Goal: Complete application form

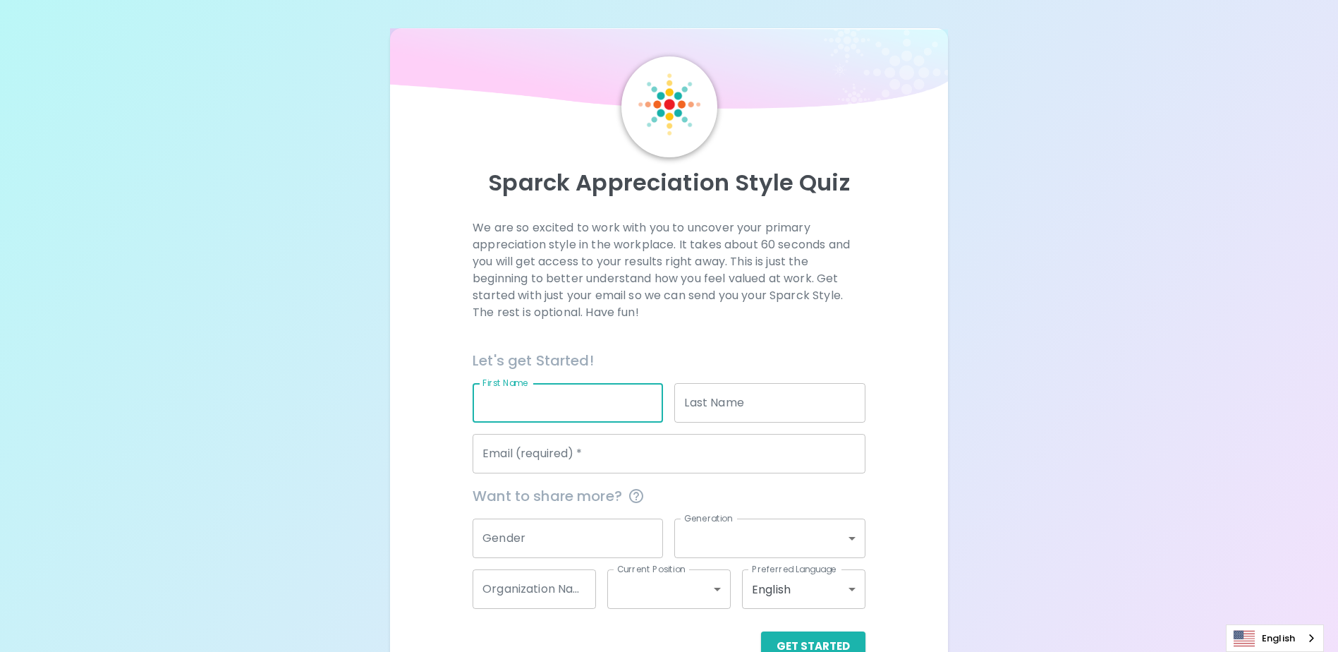
click at [622, 413] on input "First Name" at bounding box center [568, 403] width 191 height 40
type input "Danai"
type input "[DEMOGRAPHIC_DATA]"
click at [536, 459] on input "Email (required)   *" at bounding box center [669, 454] width 393 height 40
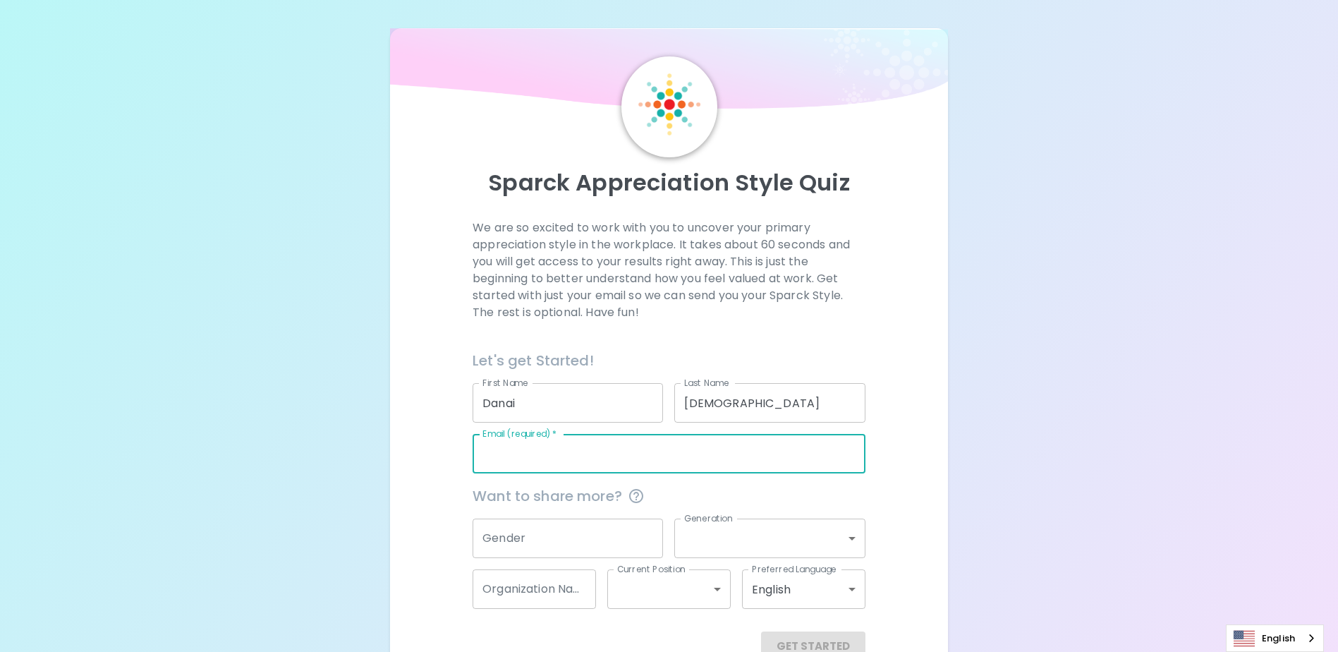
type input "[EMAIL_ADDRESS][DOMAIN_NAME]"
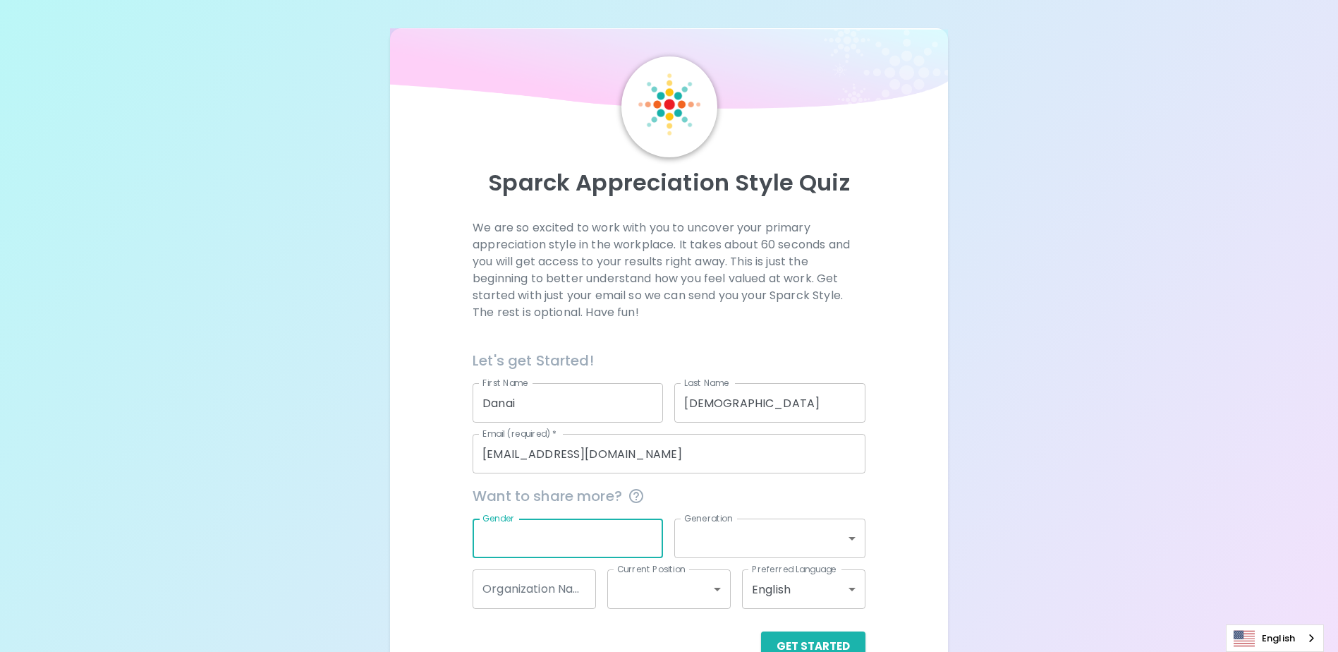
click at [530, 543] on input "Gender" at bounding box center [568, 539] width 191 height 40
type input "[DEMOGRAPHIC_DATA]"
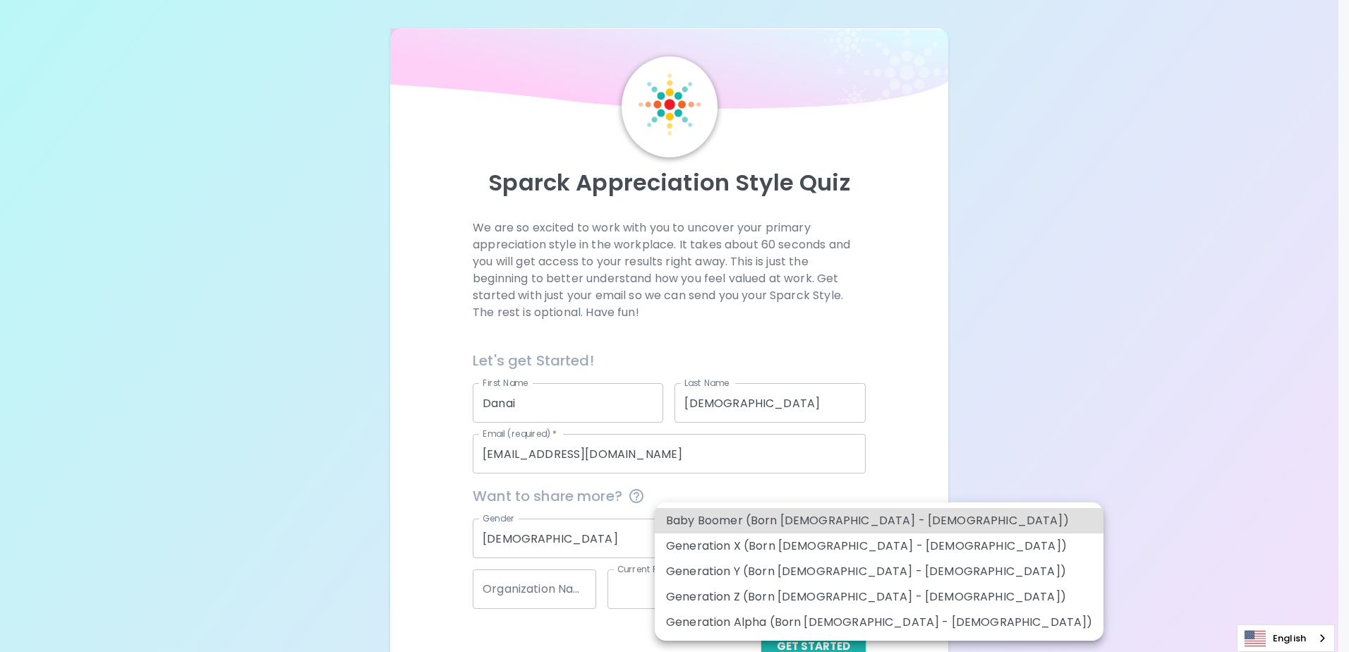
click at [729, 536] on body "Sparck Appreciation Style Quiz We are so excited to work with you to uncover yo…" at bounding box center [674, 344] width 1349 height 689
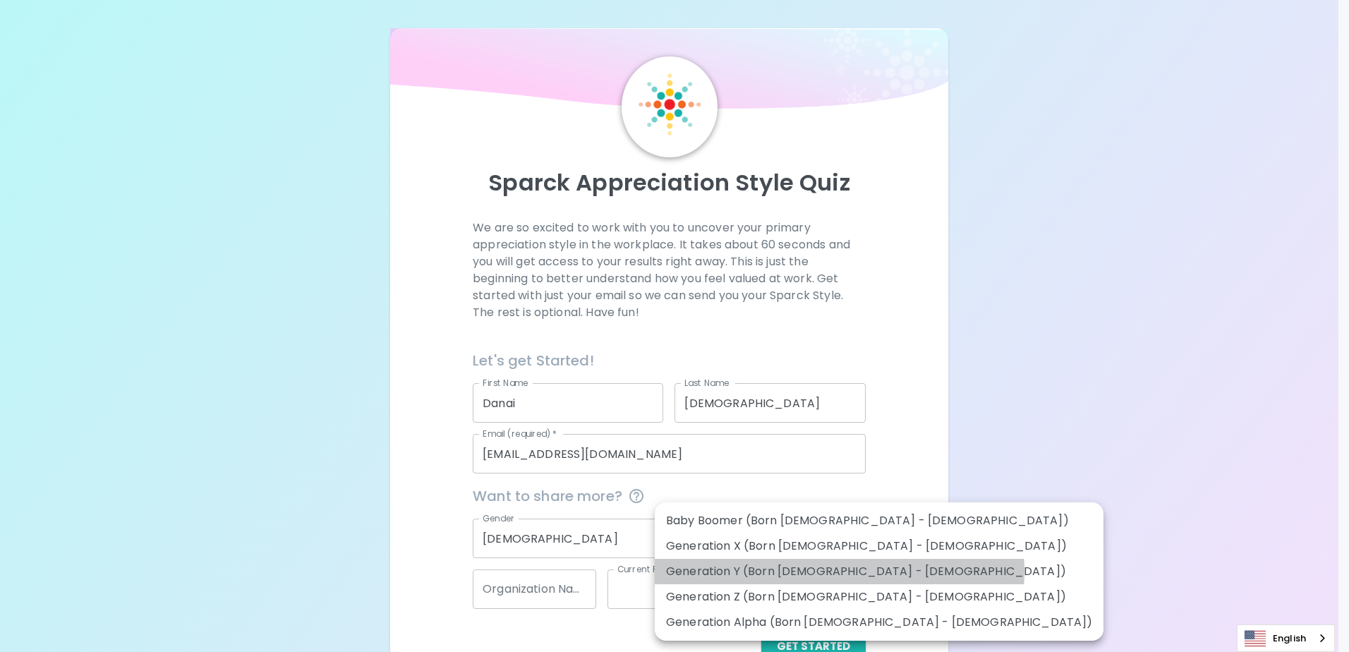
click at [839, 572] on li "Generation Y (Born [DEMOGRAPHIC_DATA] - [DEMOGRAPHIC_DATA])" at bounding box center [879, 571] width 449 height 25
type input "generation_y"
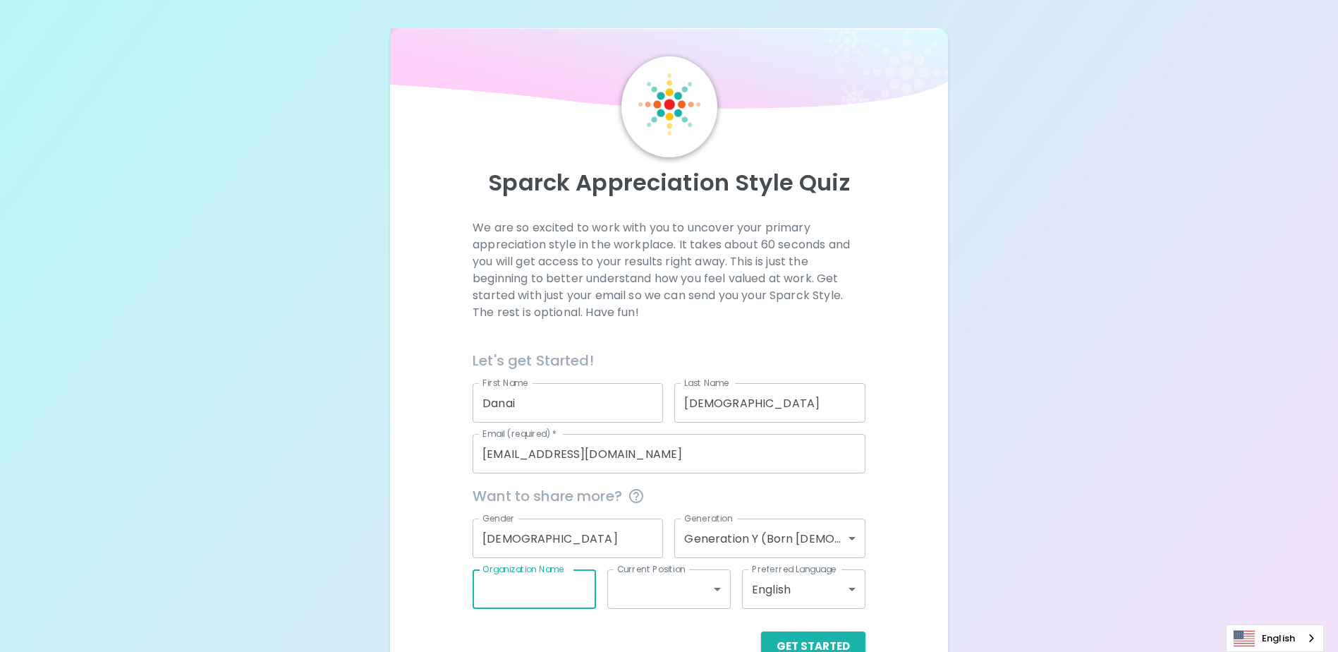
click at [510, 598] on input "Organization Name" at bounding box center [534, 589] width 123 height 40
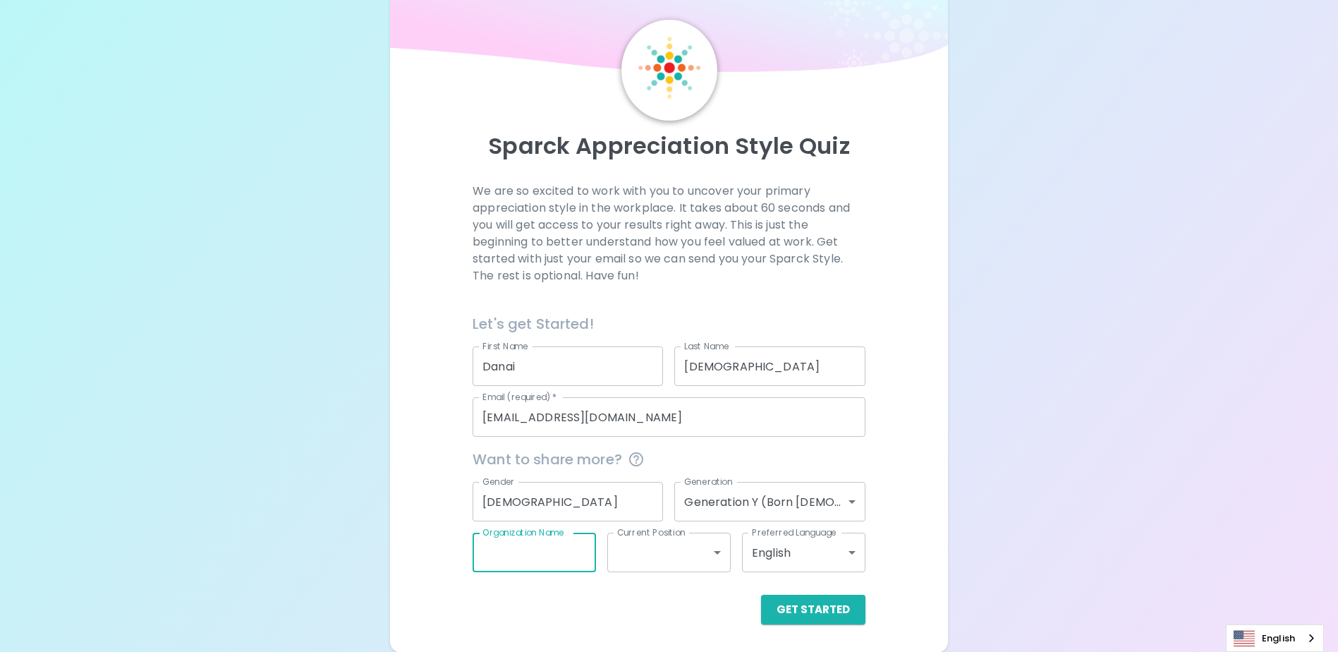
scroll to position [37, 0]
type input "Campus Support"
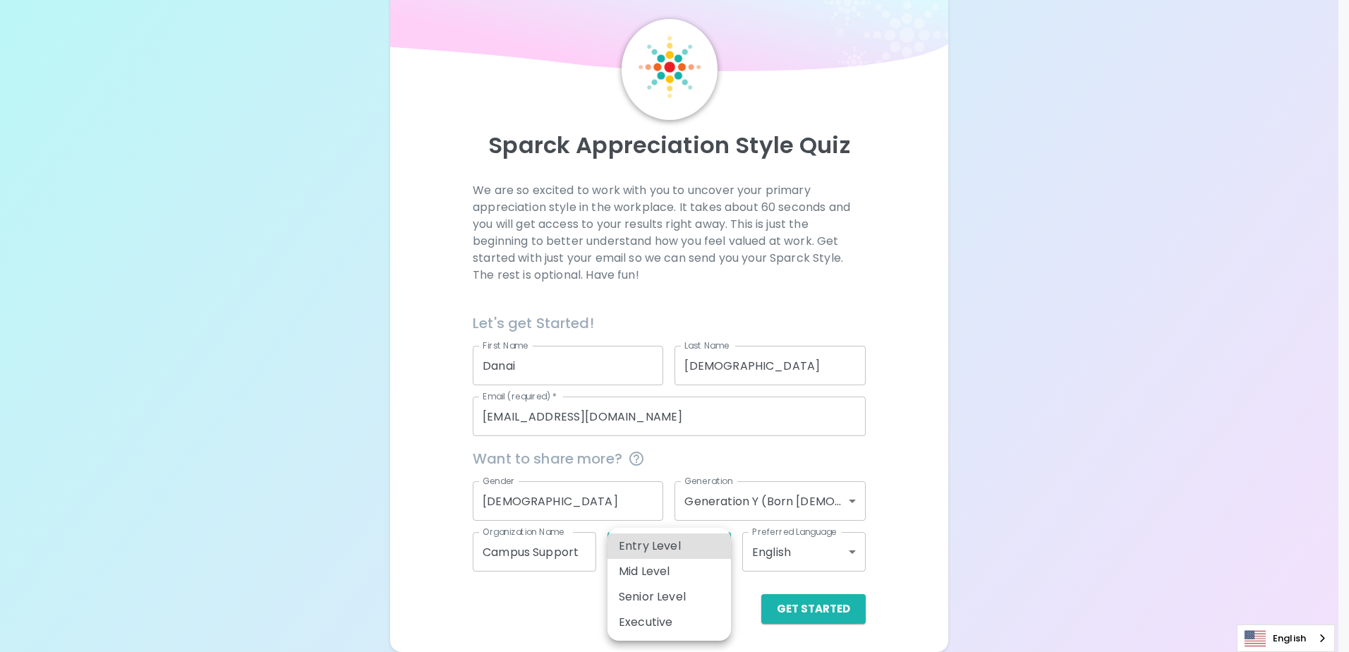
click at [722, 551] on body "Sparck Appreciation Style Quiz We are so excited to work with you to uncover yo…" at bounding box center [674, 307] width 1349 height 689
click at [663, 546] on li "Entry Level" at bounding box center [669, 545] width 123 height 25
type input "entry_level"
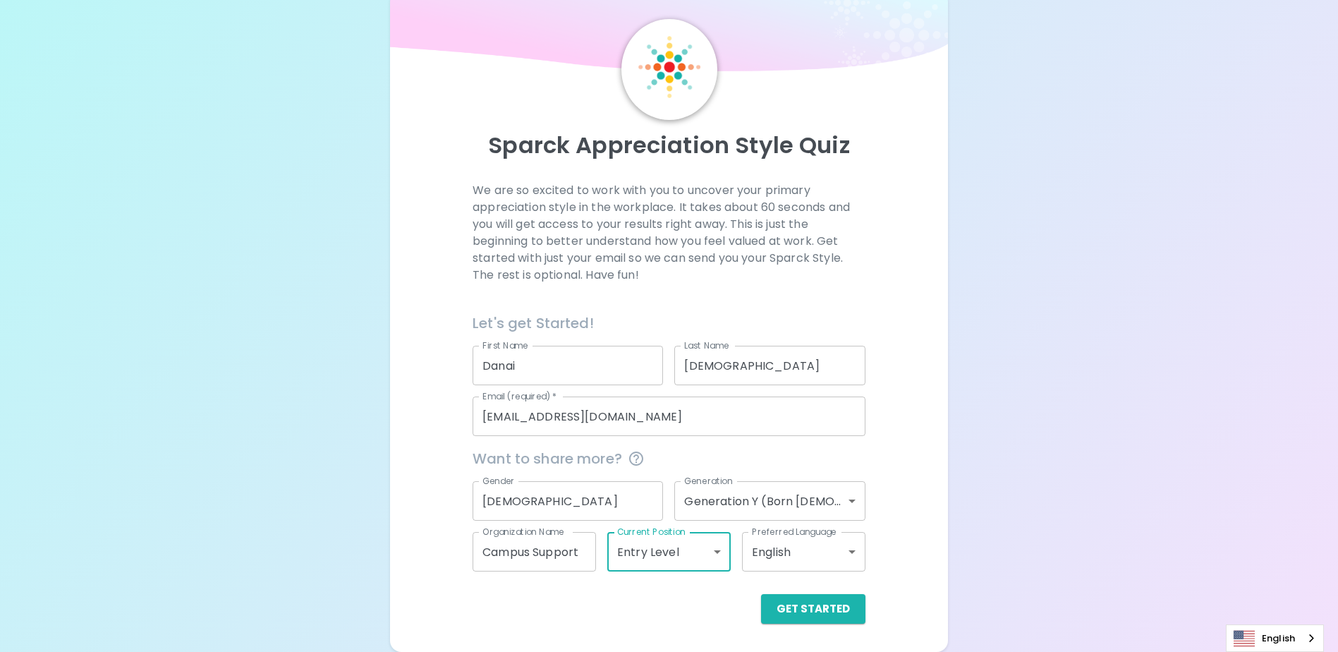
click at [773, 557] on body "Sparck Appreciation Style Quiz We are so excited to work with you to uncover yo…" at bounding box center [669, 307] width 1338 height 689
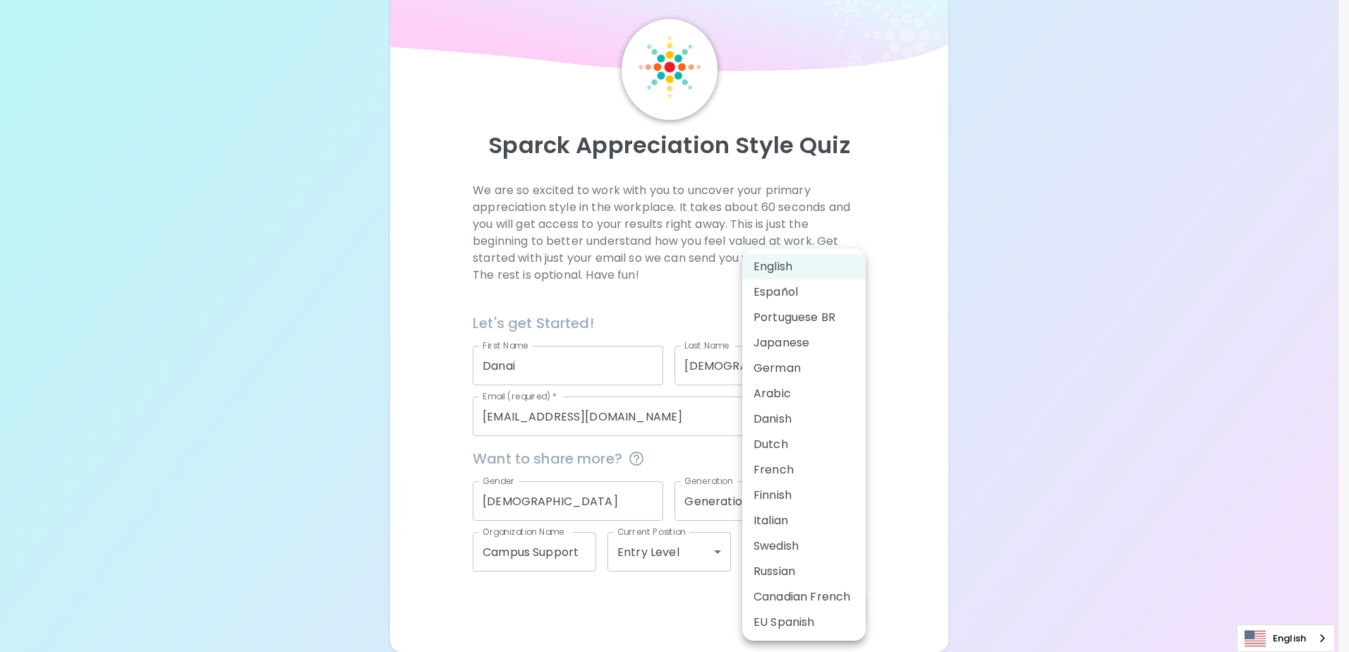
click at [714, 616] on div at bounding box center [674, 326] width 1349 height 652
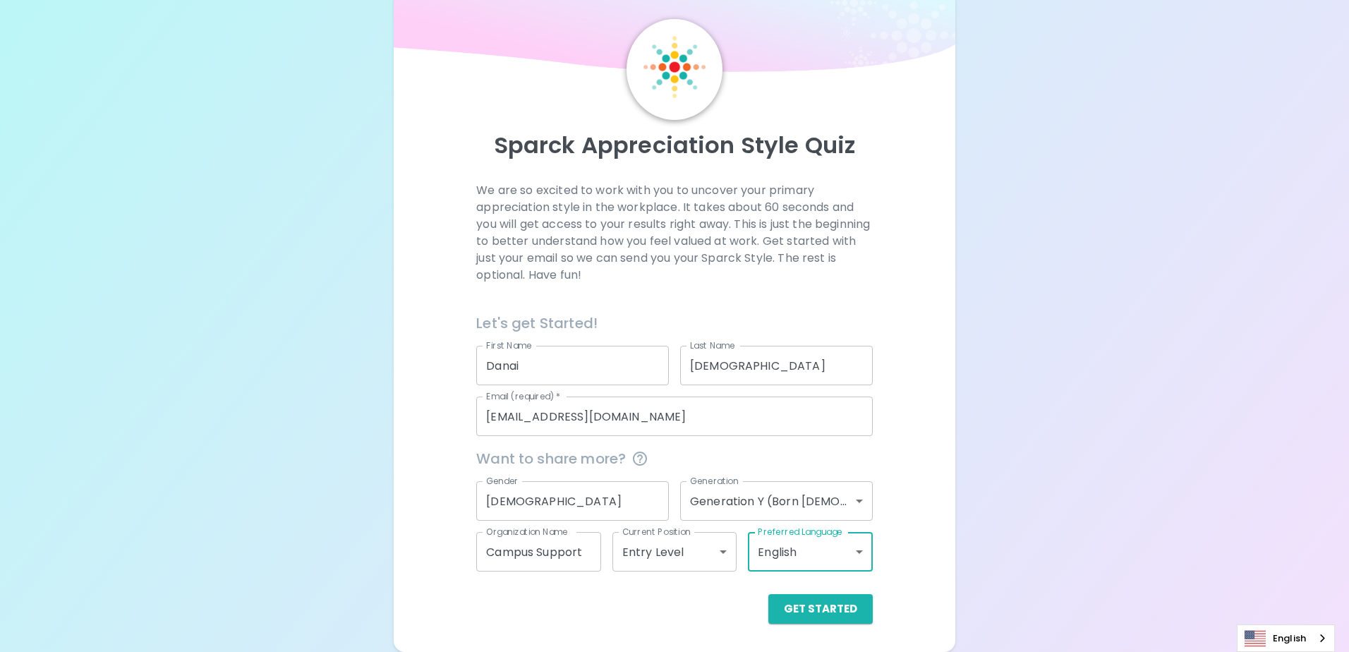
click at [700, 554] on body "Sparck Appreciation Style Quiz We are so excited to work with you to uncover yo…" at bounding box center [674, 307] width 1349 height 689
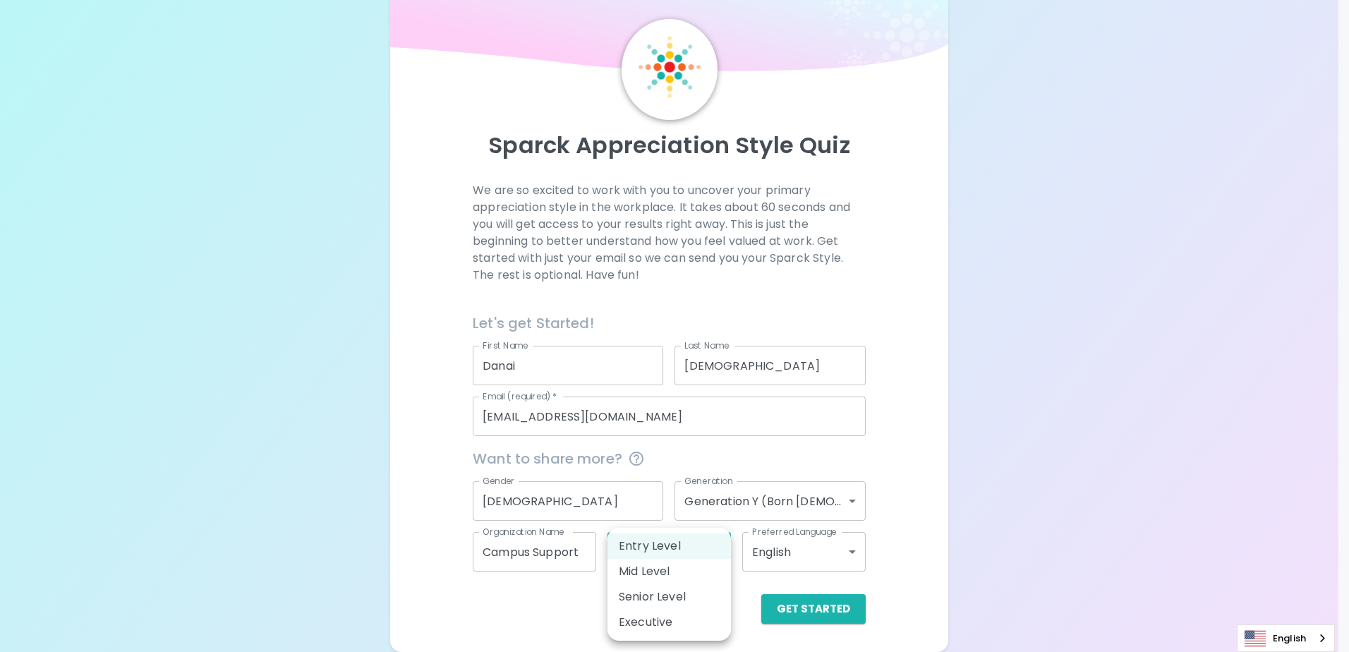
click at [882, 530] on div at bounding box center [674, 326] width 1349 height 652
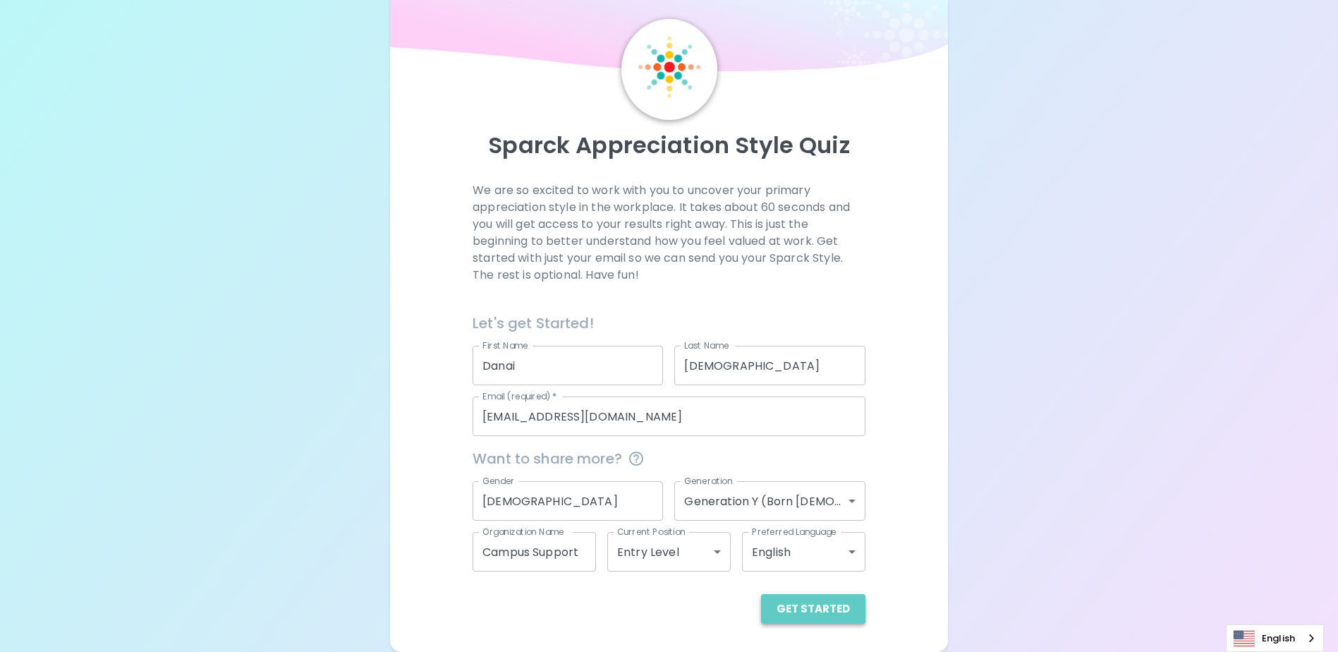
click at [826, 608] on button "Get Started" at bounding box center [813, 609] width 104 height 30
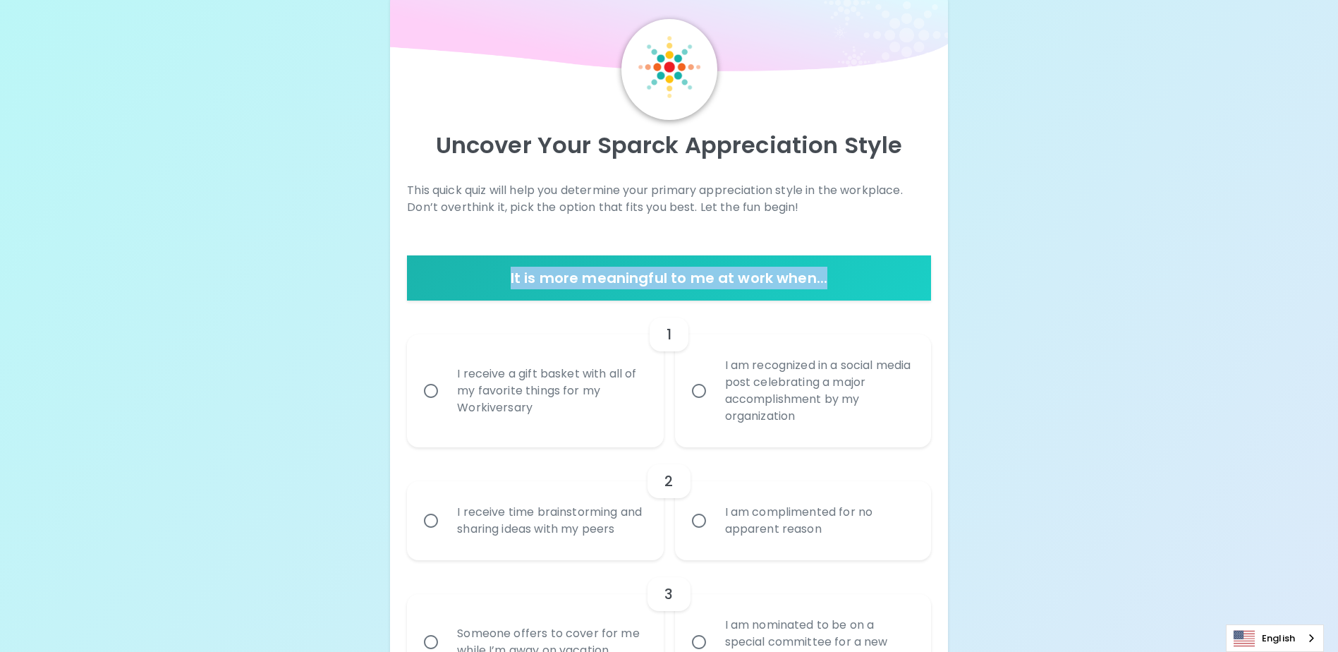
drag, startPoint x: 506, startPoint y: 270, endPoint x: 886, endPoint y: 283, distance: 379.8
click at [886, 283] on h6 "It is more meaningful to me at work when..." at bounding box center [669, 278] width 512 height 23
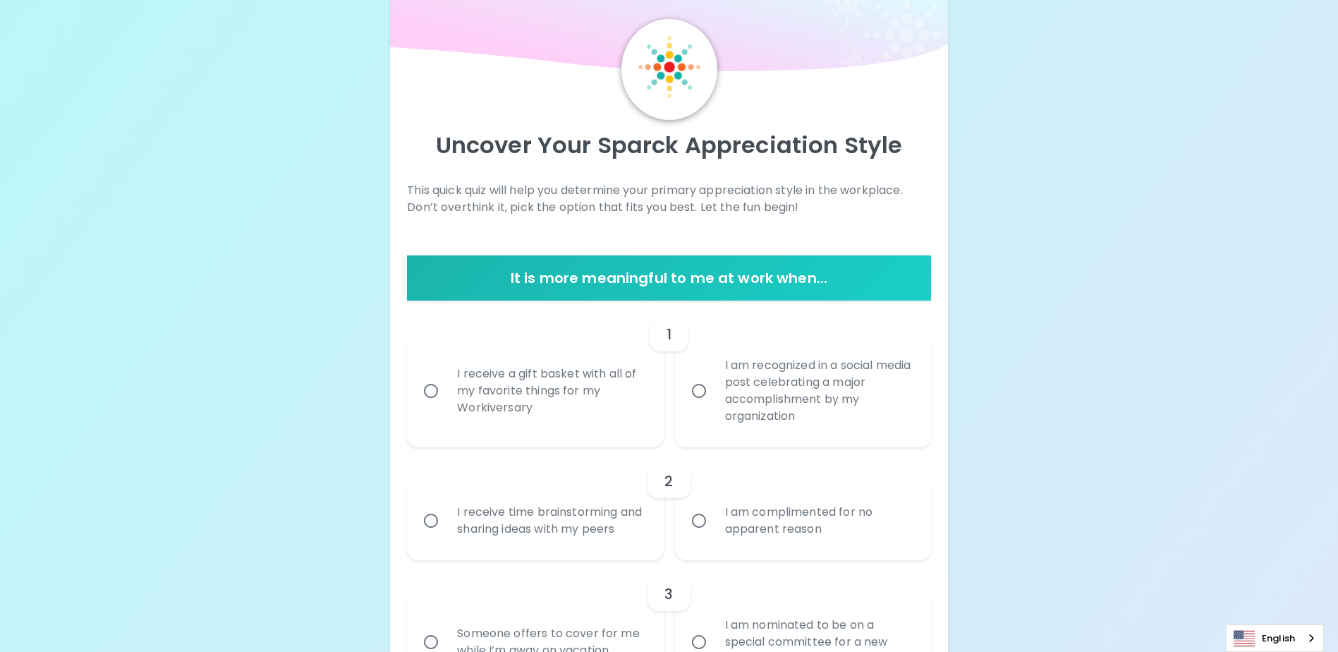
drag, startPoint x: 886, startPoint y: 283, endPoint x: 862, endPoint y: 305, distance: 31.9
click at [862, 305] on div "1 I receive a gift basket with all of my favorite things for my Workiversary I …" at bounding box center [669, 374] width 524 height 147
click at [559, 528] on div "I receive time brainstorming and sharing ideas with my peers" at bounding box center [551, 521] width 210 height 68
click at [446, 528] on input "I receive time brainstorming and sharing ideas with my peers" at bounding box center [431, 521] width 30 height 30
radio input "true"
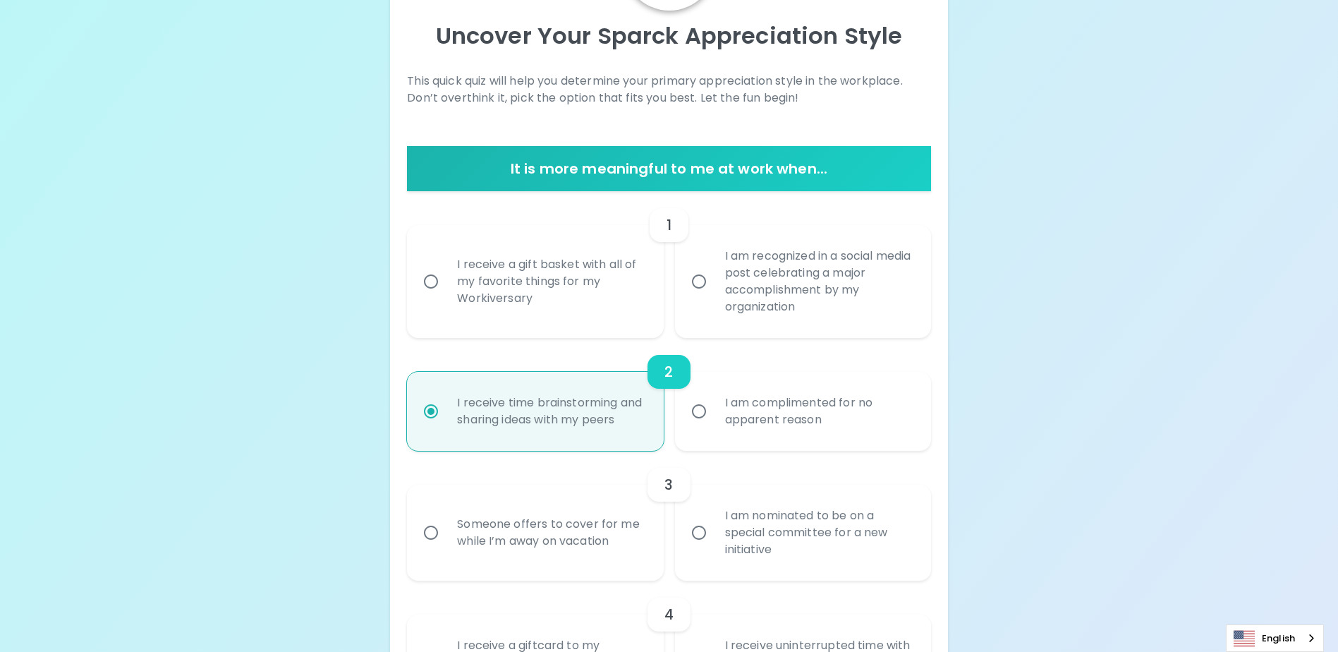
scroll to position [150, 0]
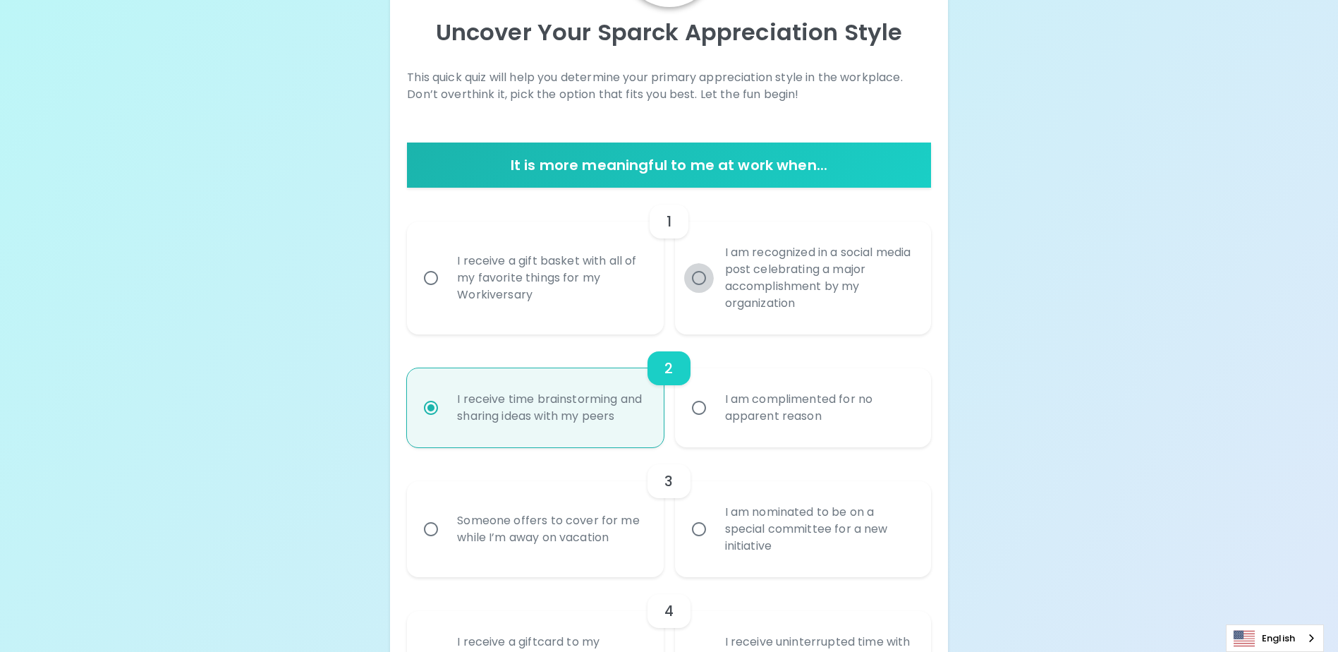
click at [705, 274] on input "I am recognized in a social media post celebrating a major accomplishment by my…" at bounding box center [699, 278] width 30 height 30
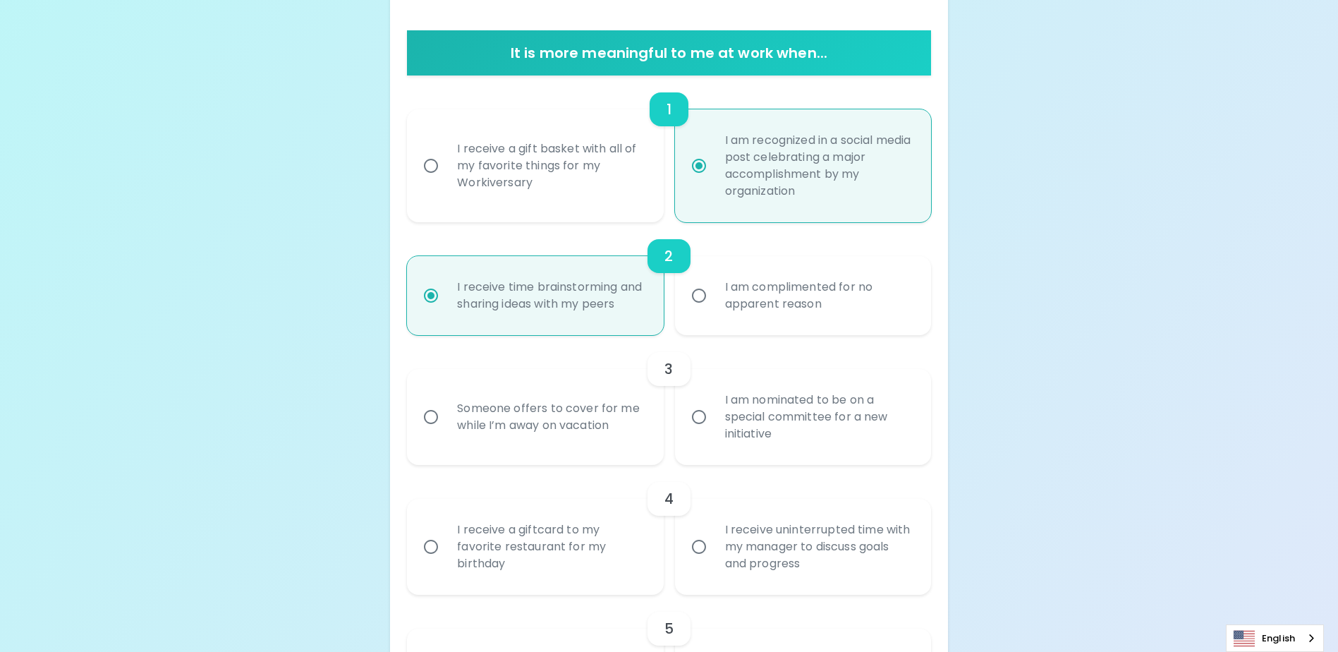
scroll to position [263, 0]
radio input "true"
click at [736, 433] on div "I am nominated to be on a special committee for a new initiative" at bounding box center [819, 416] width 210 height 85
click at [714, 431] on input "I am nominated to be on a special committee for a new initiative" at bounding box center [699, 416] width 30 height 30
radio input "true"
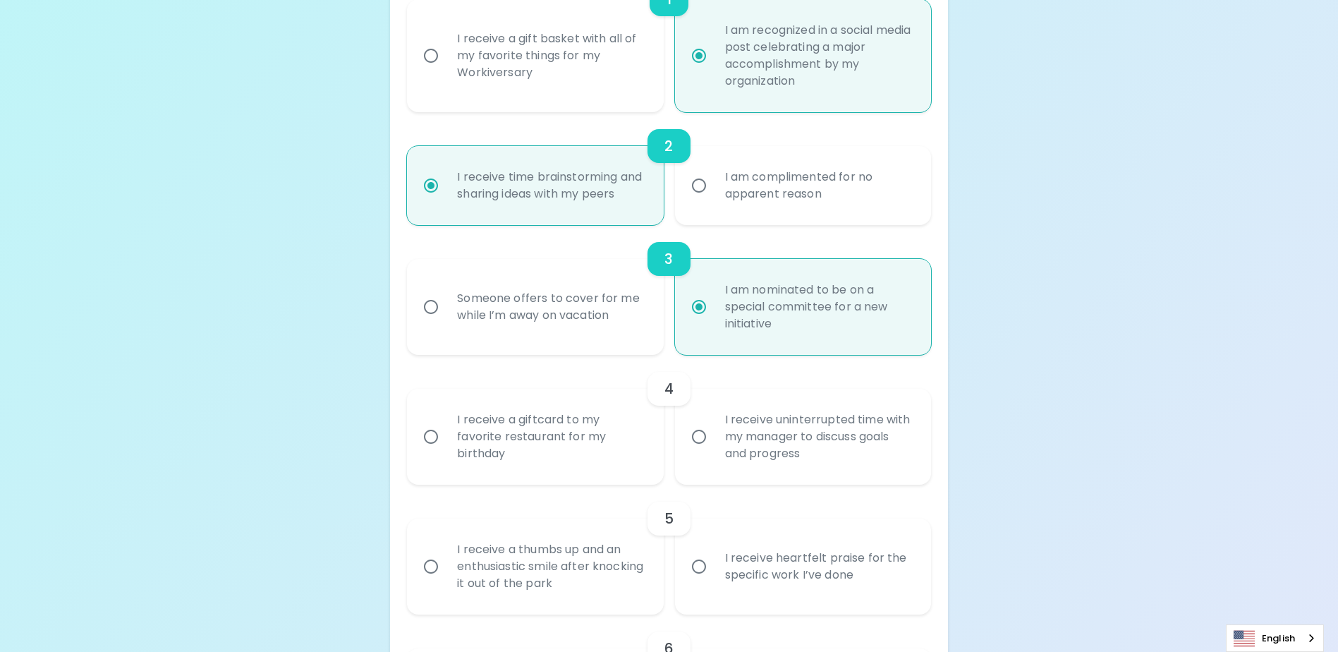
scroll to position [376, 0]
radio input "true"
click at [694, 445] on input "I receive uninterrupted time with my manager to discuss goals and progress" at bounding box center [699, 433] width 30 height 30
radio input "false"
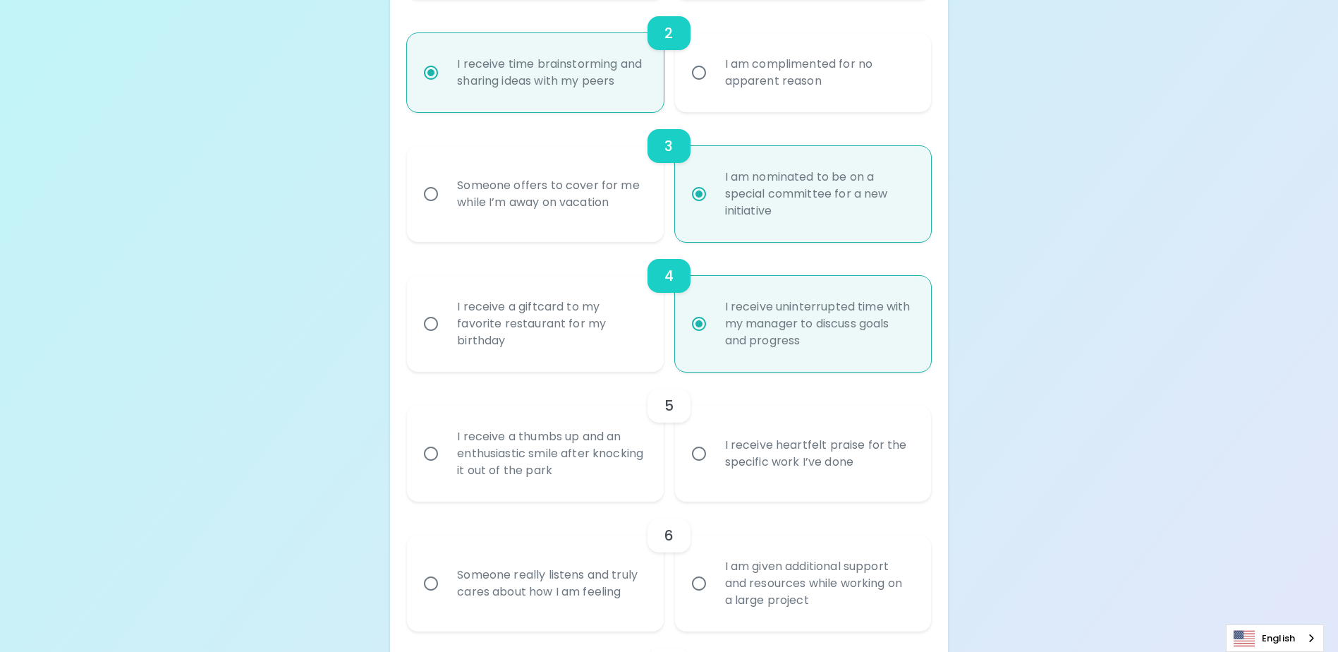
scroll to position [489, 0]
radio input "true"
click at [433, 465] on input "I receive a thumbs up and an enthusiastic smile after knocking it out of the pa…" at bounding box center [431, 450] width 30 height 30
radio input "false"
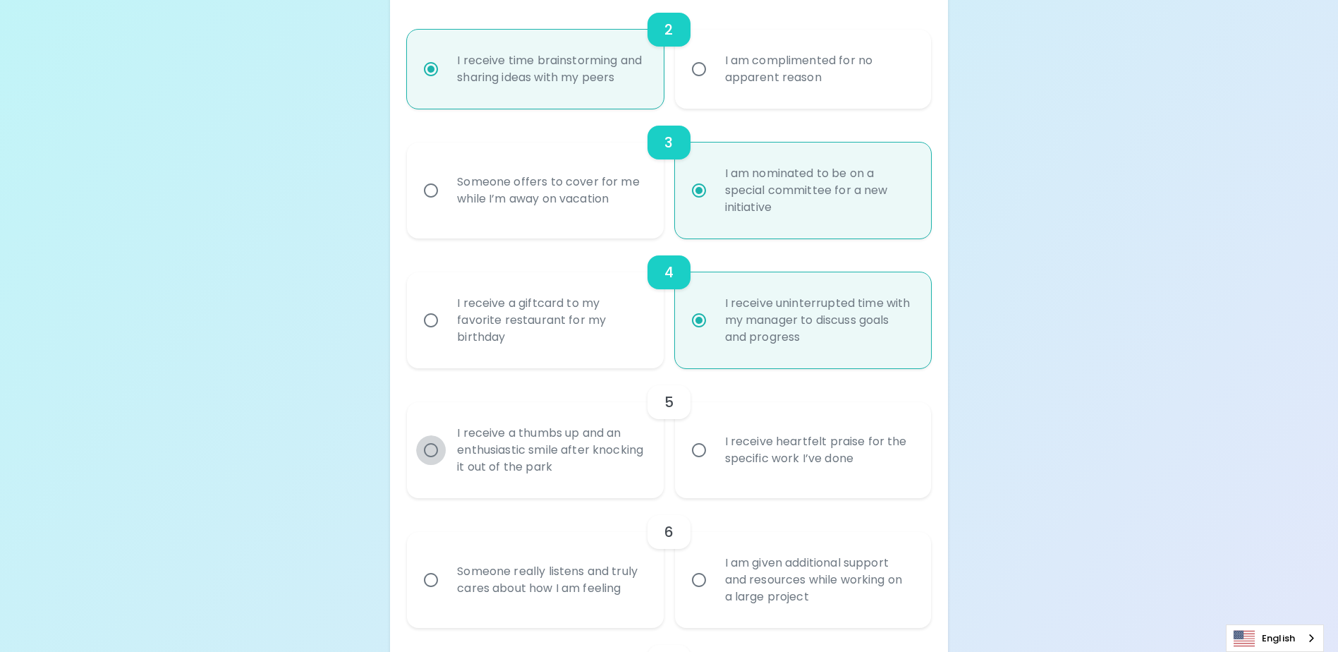
radio input "false"
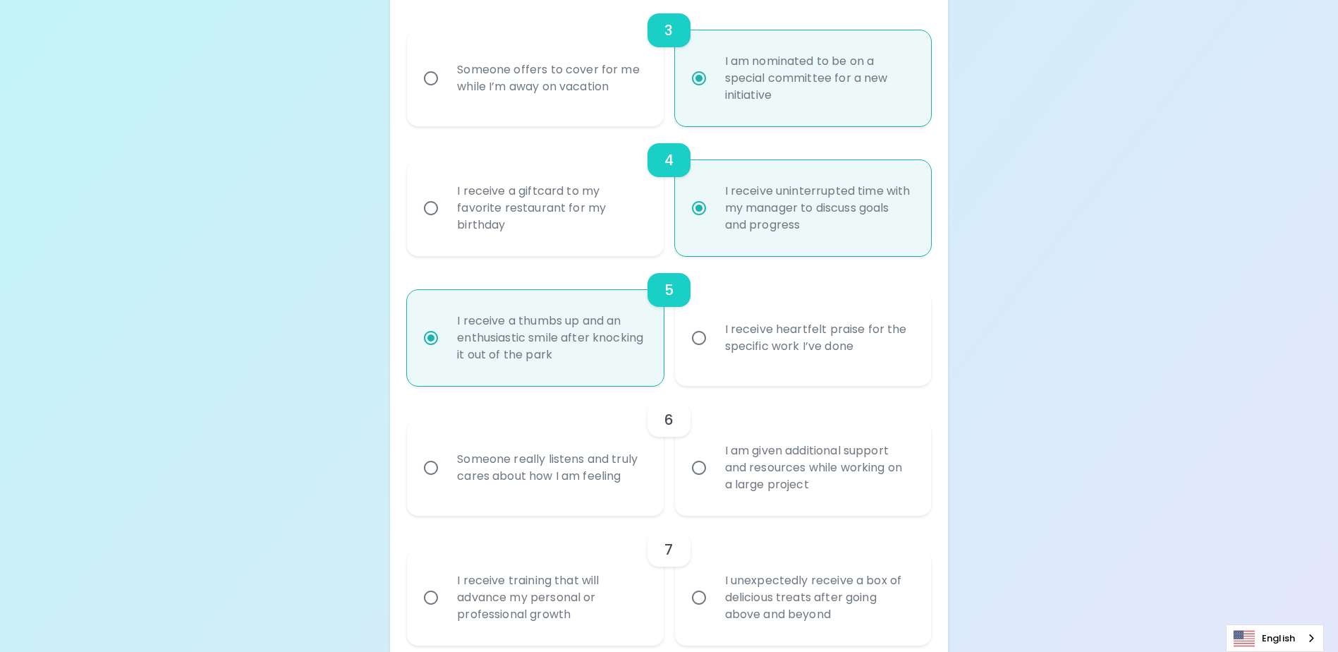
scroll to position [602, 0]
radio input "true"
click at [439, 482] on input "Someone really listens and truly cares about how I am feeling" at bounding box center [431, 467] width 30 height 30
radio input "false"
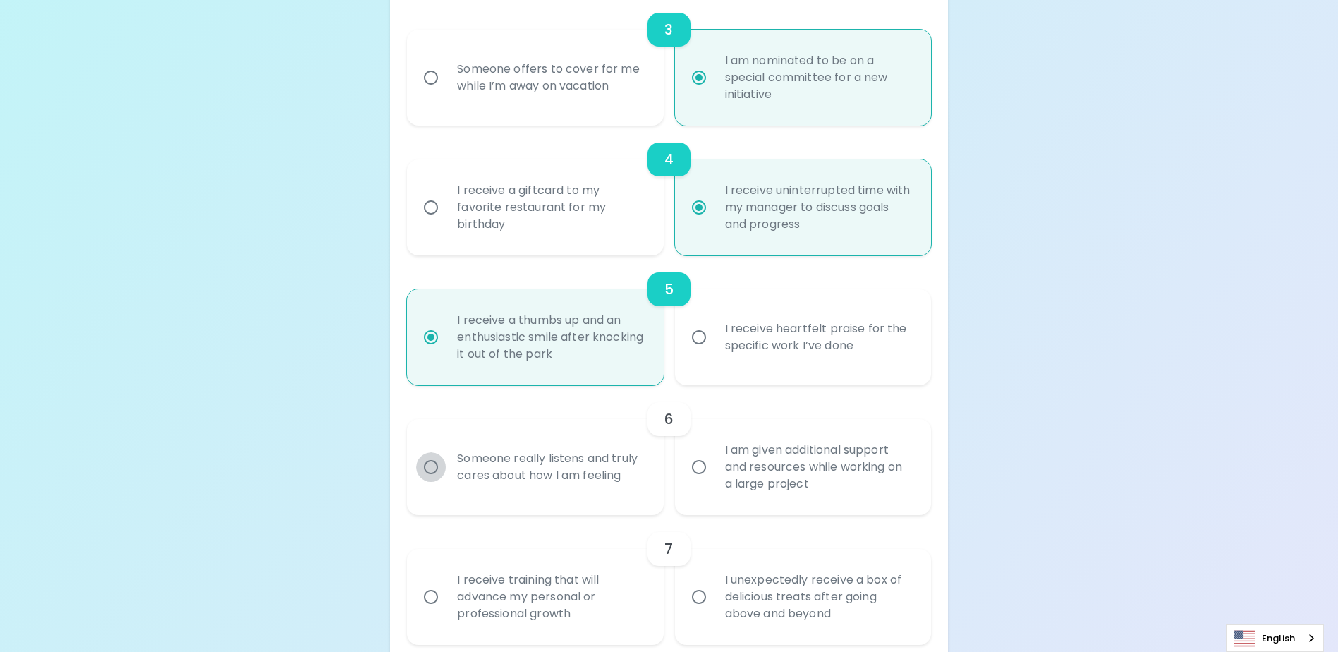
radio input "false"
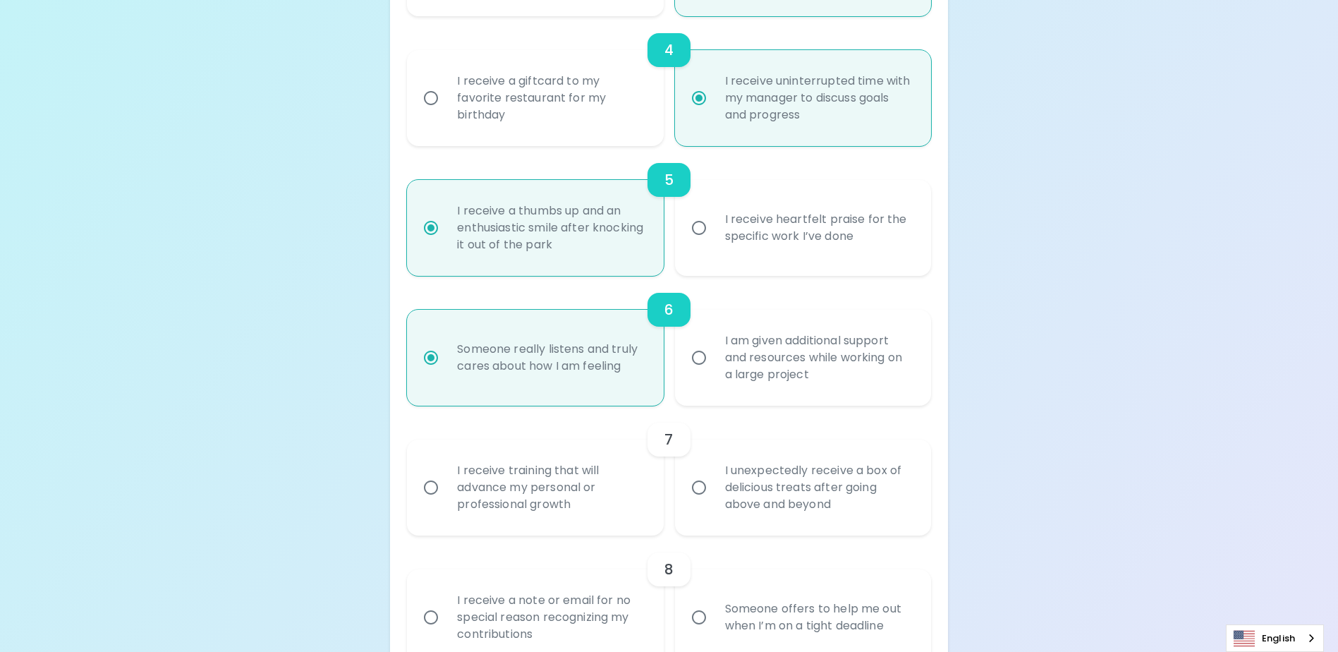
scroll to position [715, 0]
radio input "true"
click at [433, 496] on input "I receive training that will advance my personal or professional growth" at bounding box center [431, 484] width 30 height 30
radio input "false"
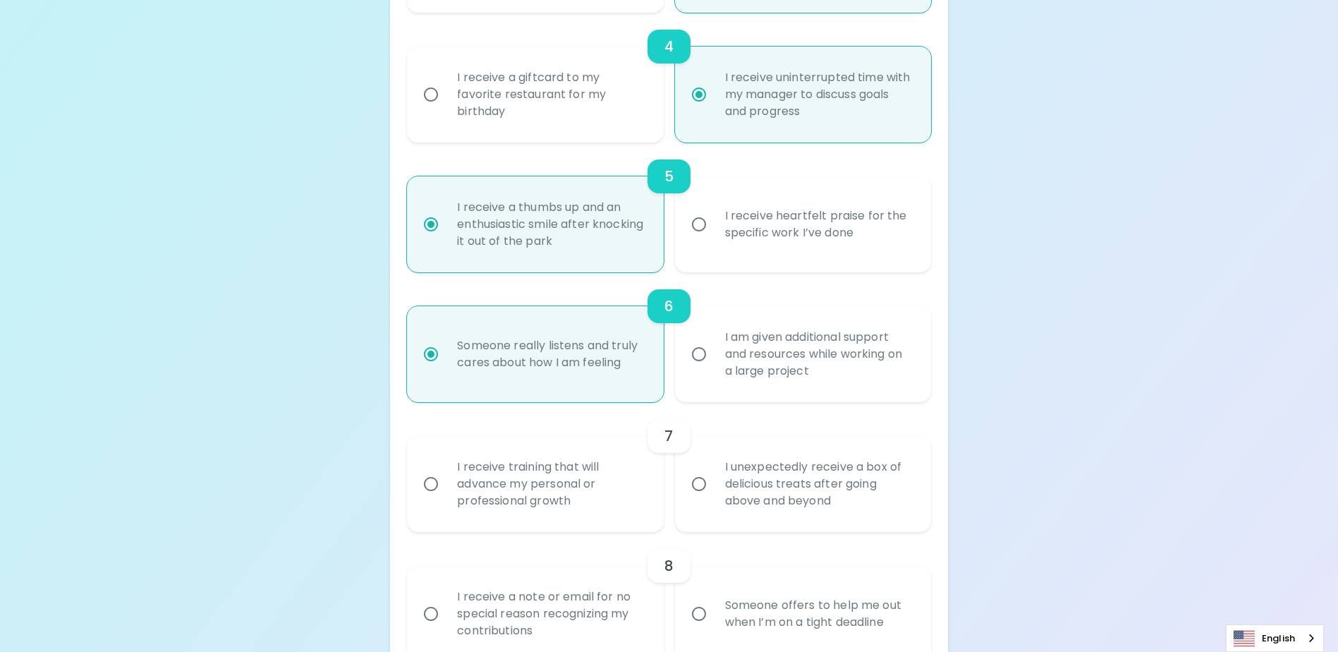
radio input "false"
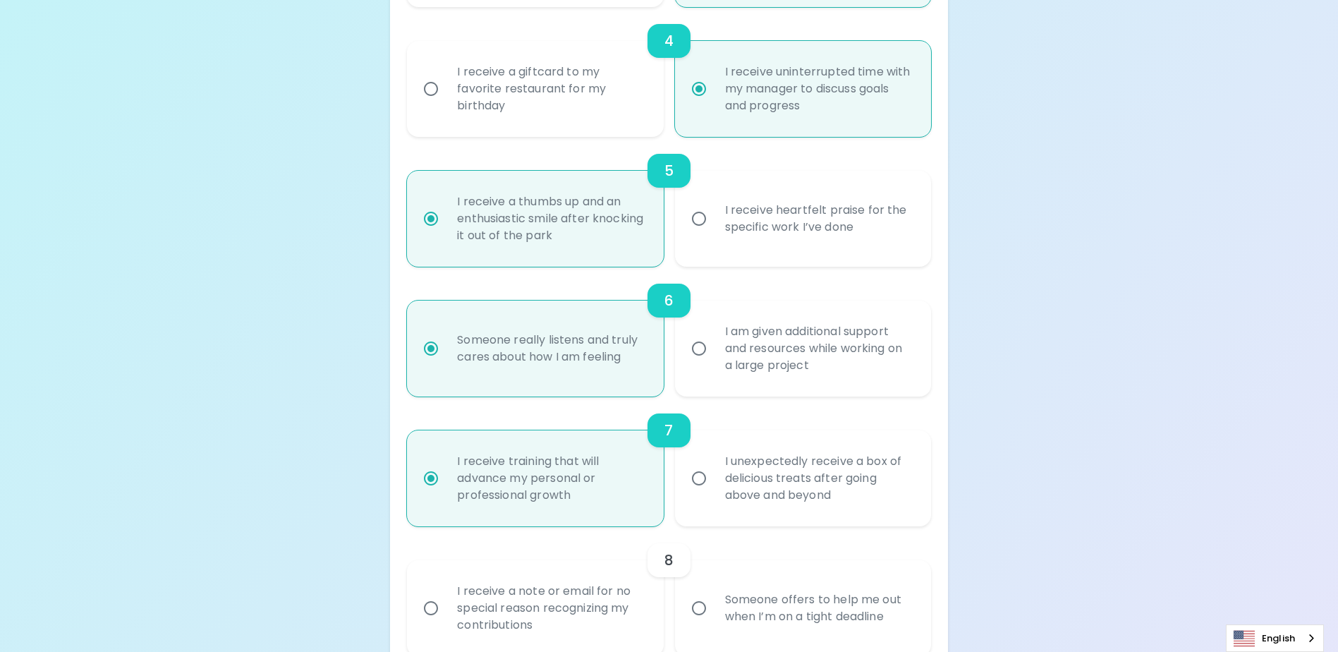
scroll to position [828, 0]
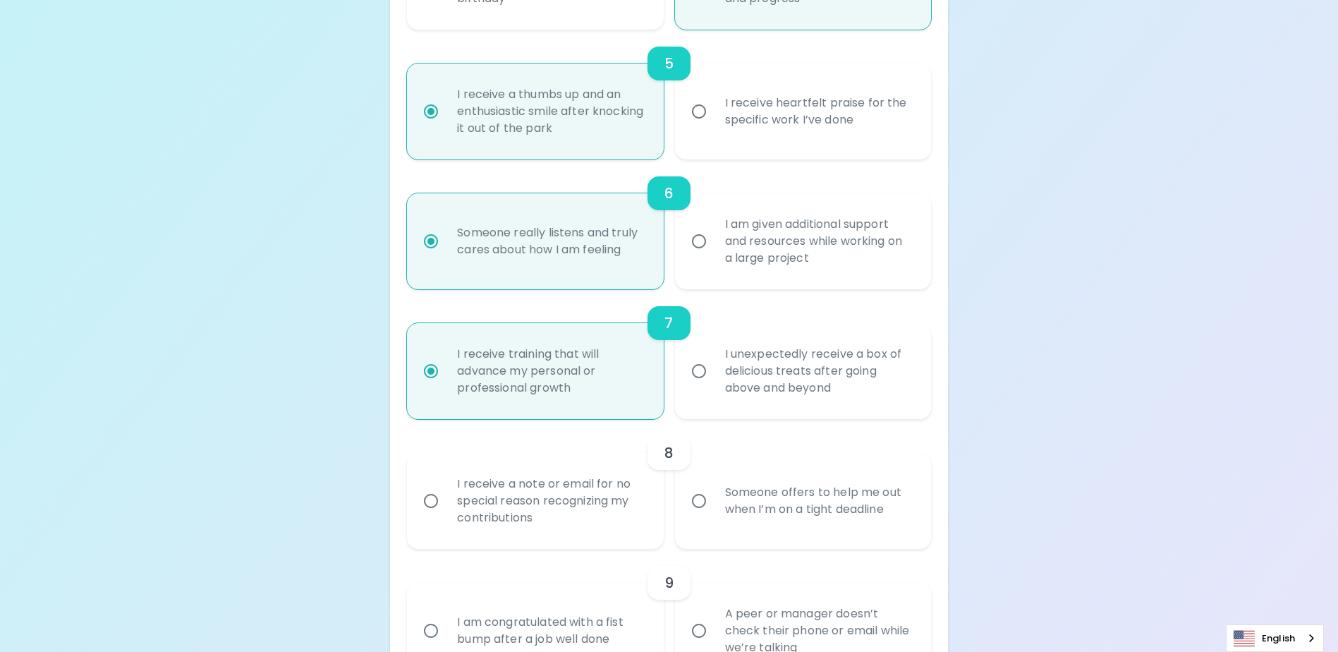
radio input "true"
click at [705, 515] on input "Someone offers to help me out when I’m on a tight deadline" at bounding box center [699, 501] width 30 height 30
radio input "false"
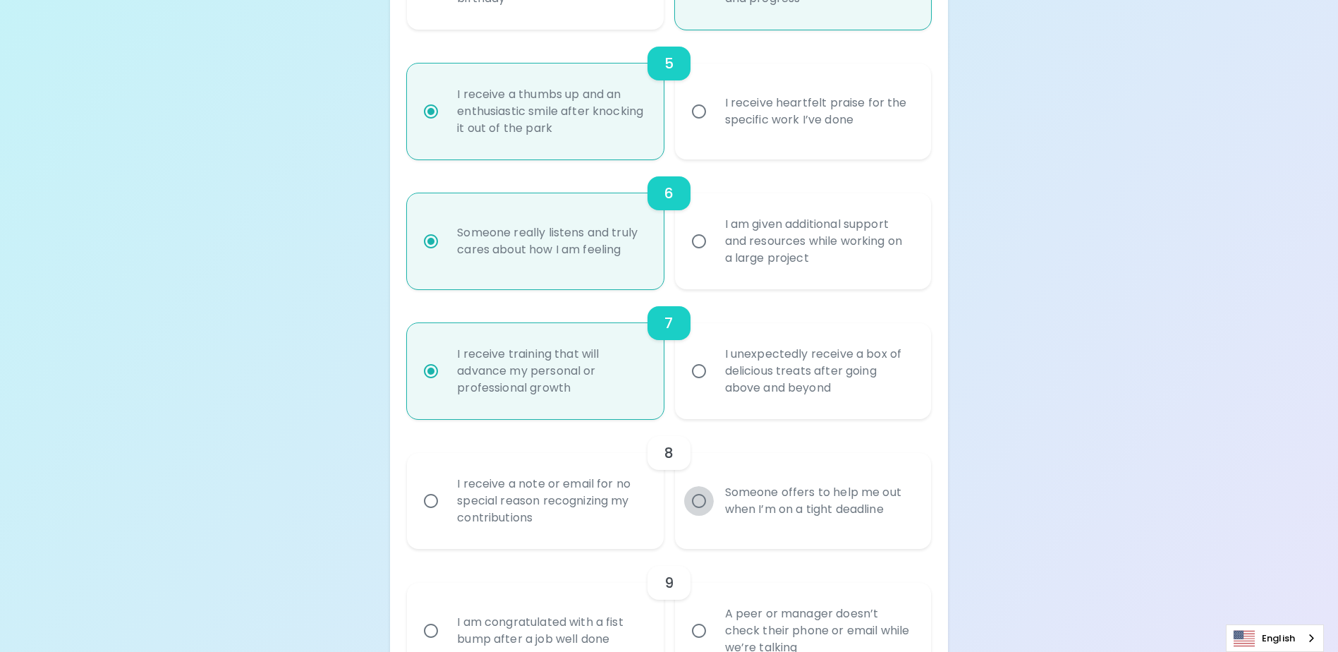
radio input "false"
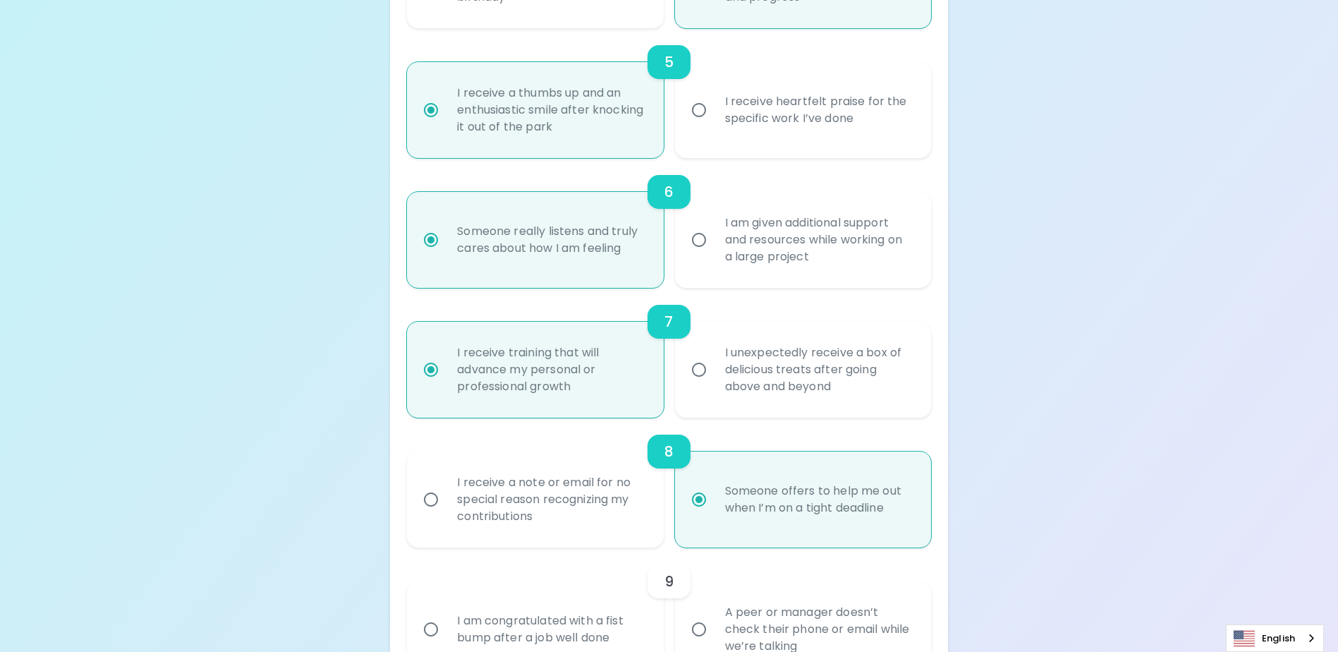
scroll to position [941, 0]
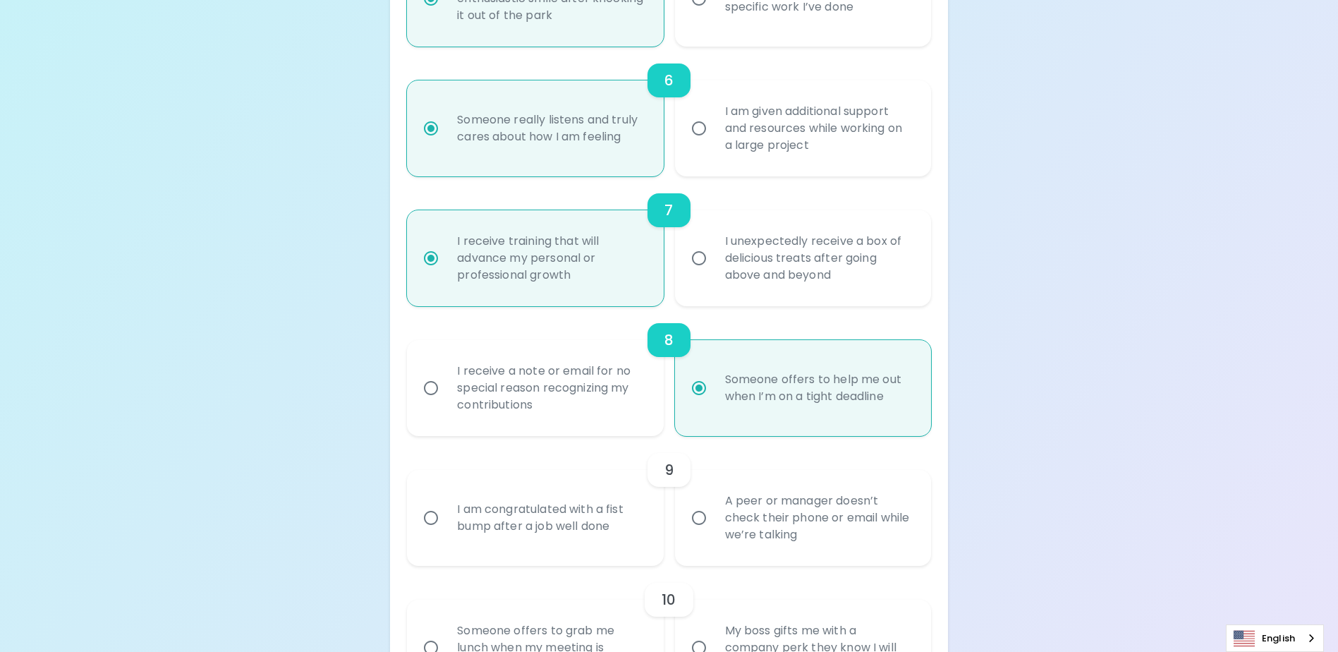
radio input "true"
click at [485, 538] on div "I am congratulated with a fist bump after a job well done" at bounding box center [551, 518] width 210 height 68
click at [446, 533] on input "I am congratulated with a fist bump after a job well done" at bounding box center [431, 518] width 30 height 30
radio input "false"
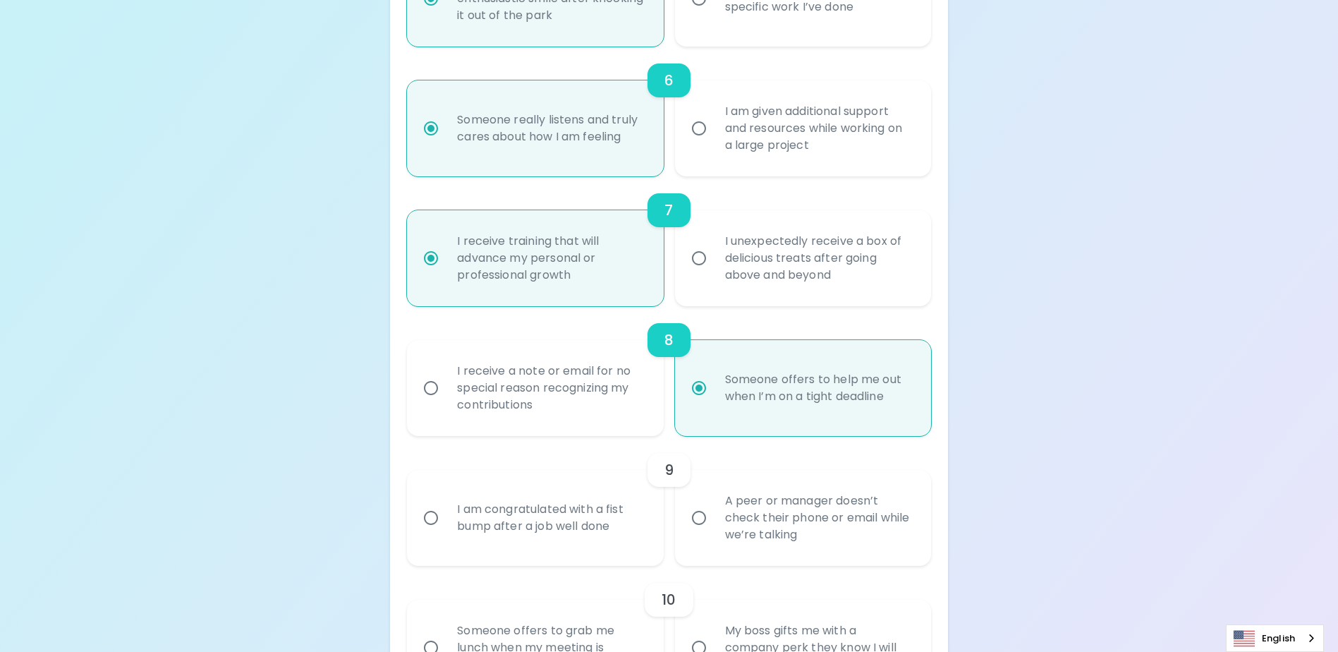
radio input "false"
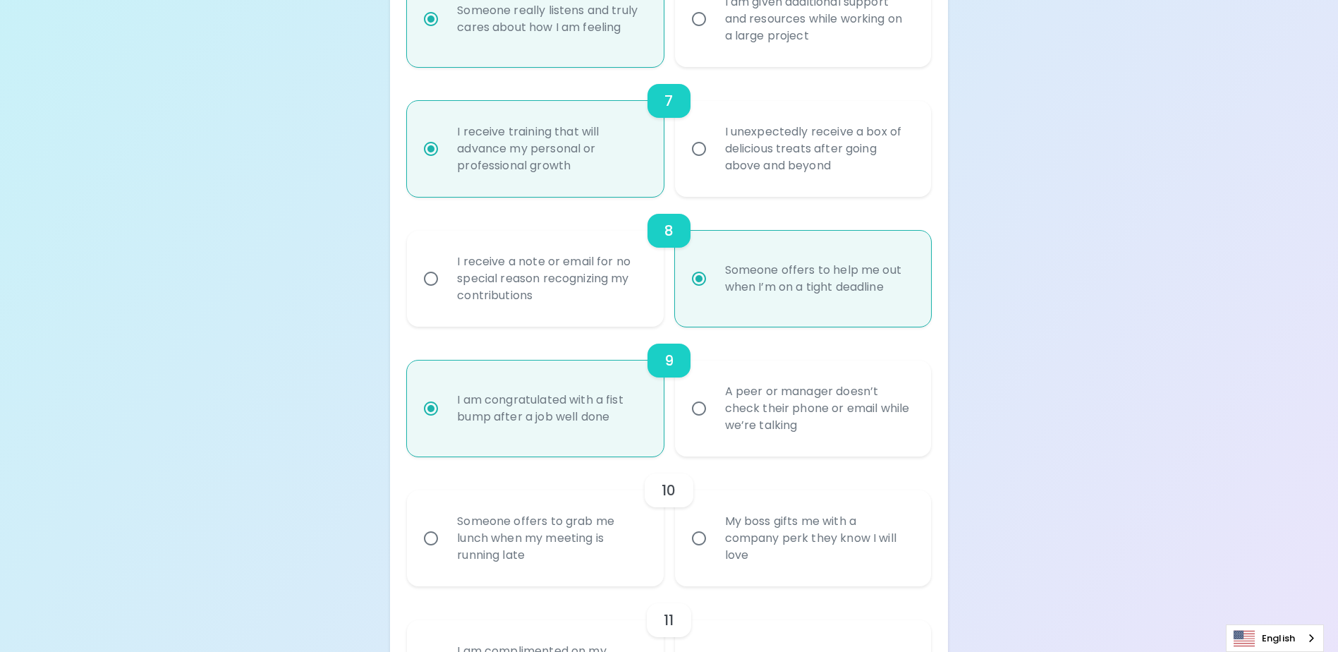
scroll to position [1053, 0]
radio input "true"
click at [492, 557] on div "Someone offers to grab me lunch when my meeting is running late" at bounding box center [551, 534] width 210 height 85
click at [446, 550] on input "Someone offers to grab me lunch when my meeting is running late" at bounding box center [431, 535] width 30 height 30
radio input "false"
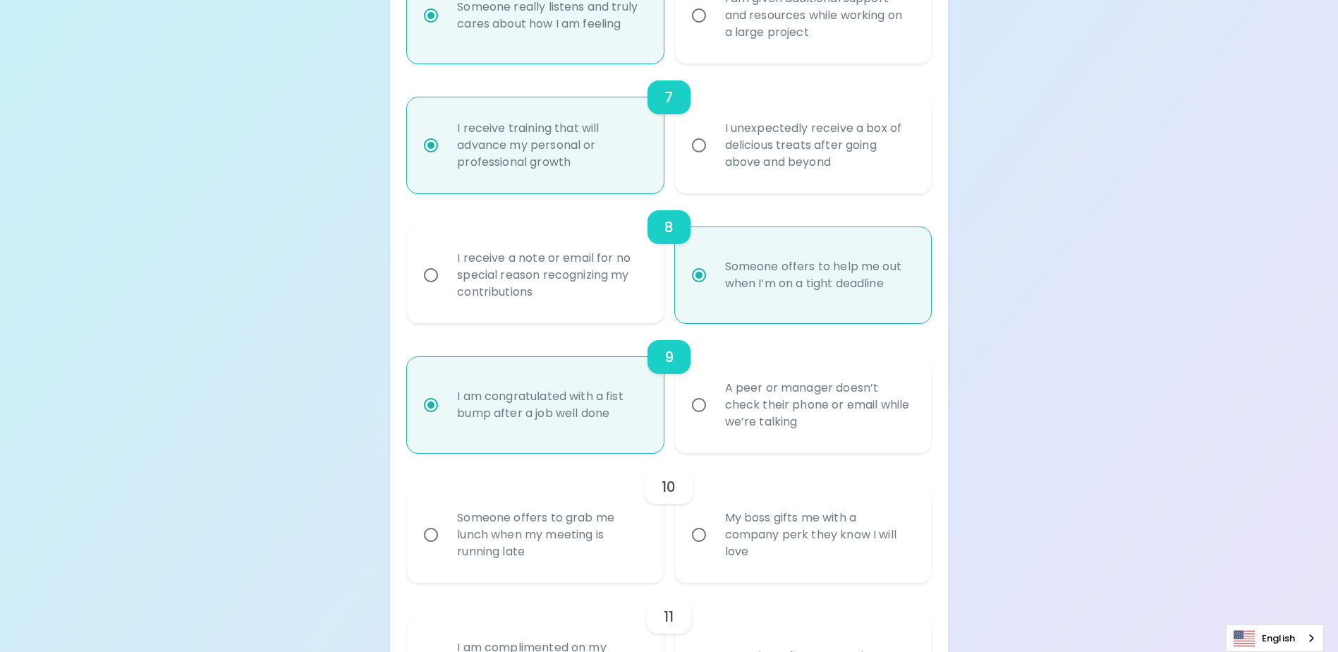
radio input "false"
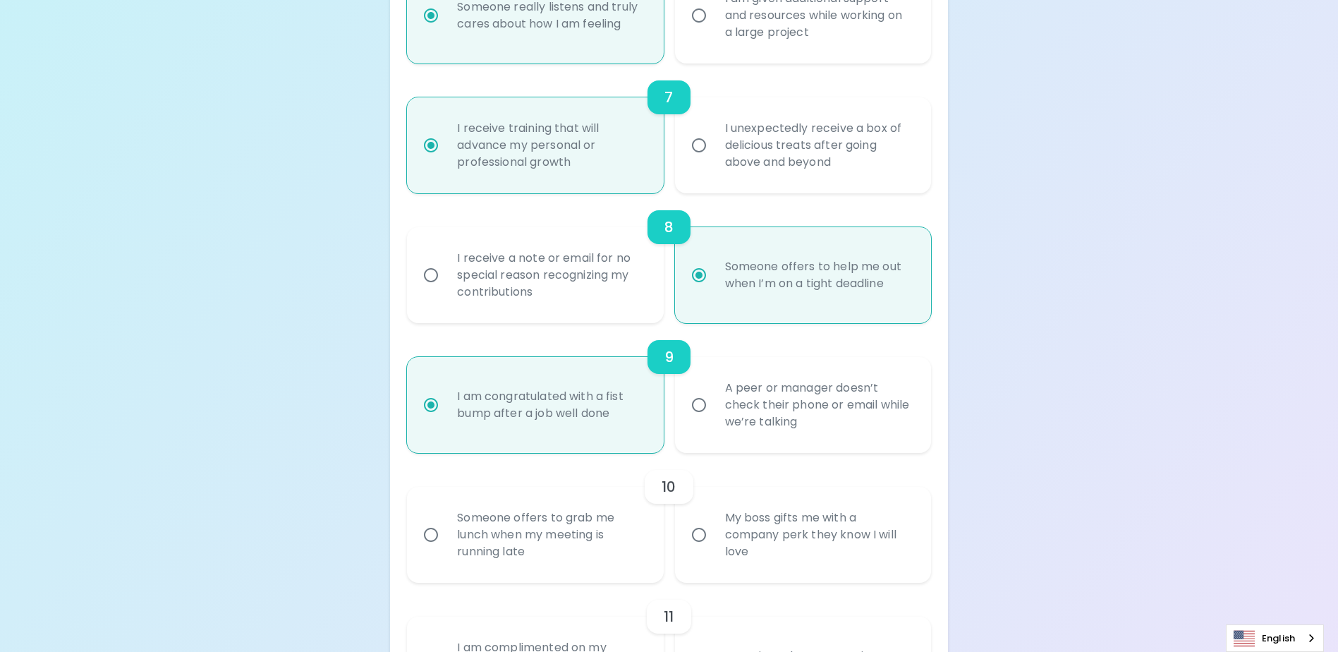
radio input "false"
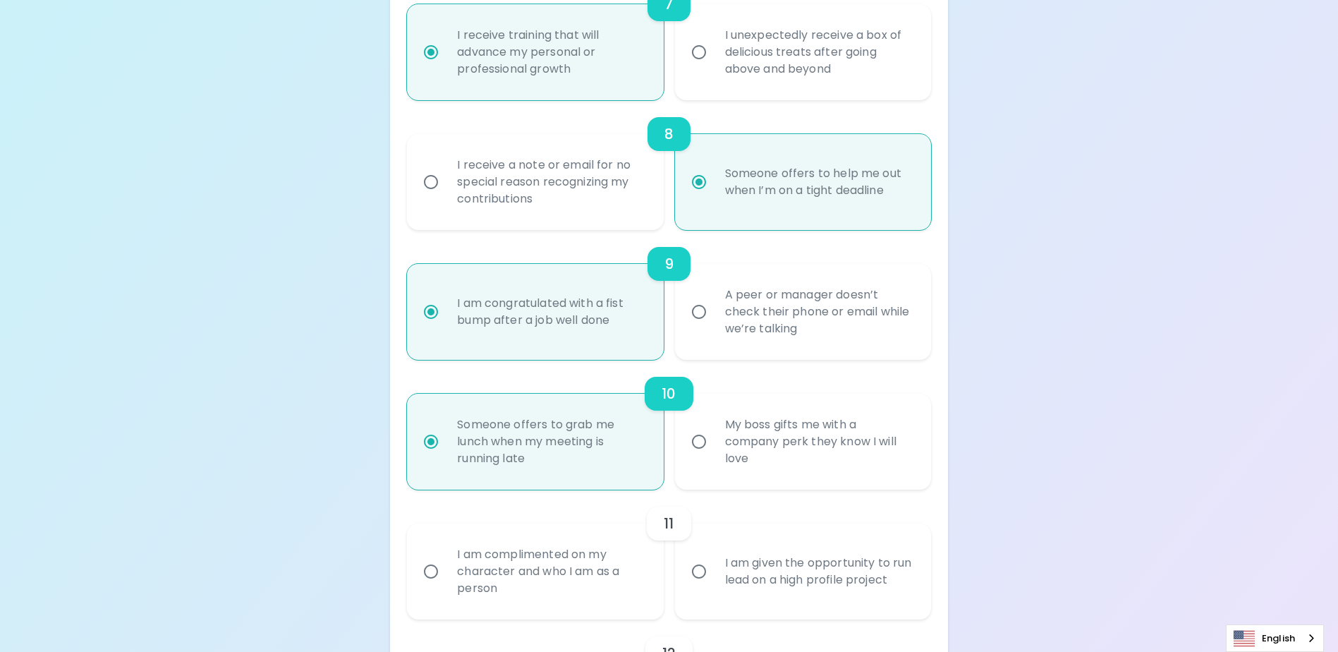
scroll to position [1166, 0]
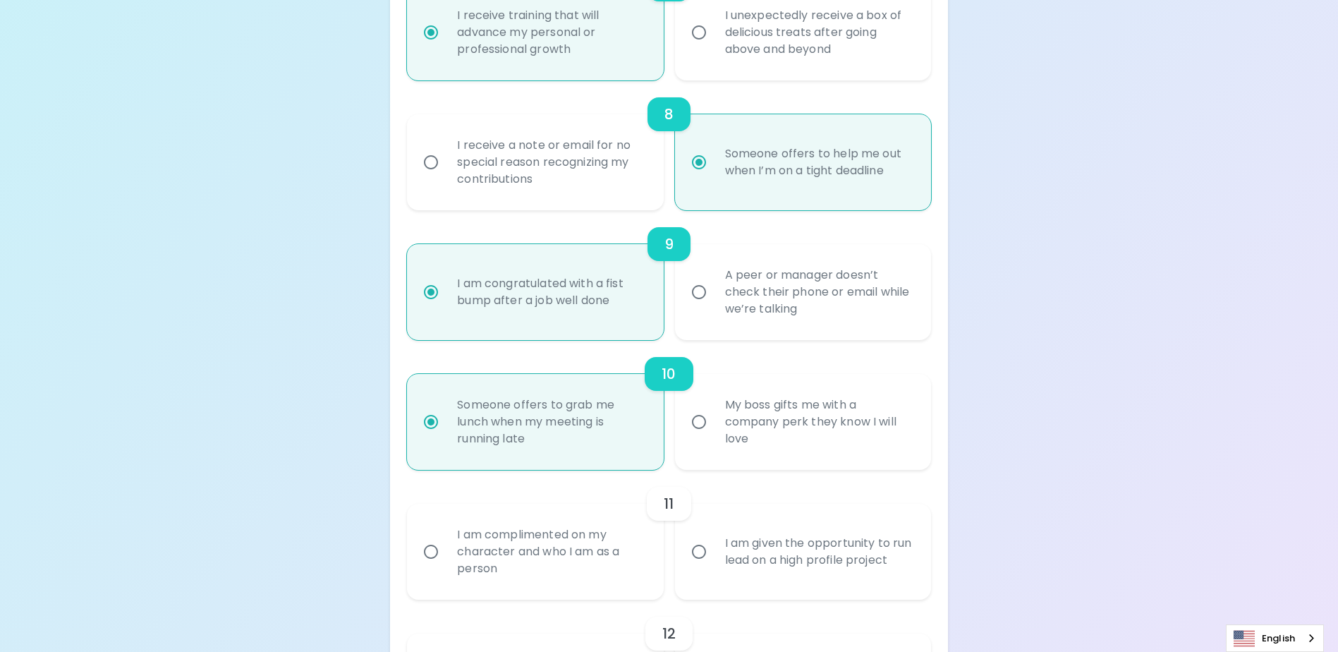
radio input "true"
click at [595, 570] on div "I am complimented on my character and who I am as a person" at bounding box center [551, 551] width 210 height 85
click at [446, 567] on input "I am complimented on my character and who I am as a person" at bounding box center [431, 552] width 30 height 30
radio input "false"
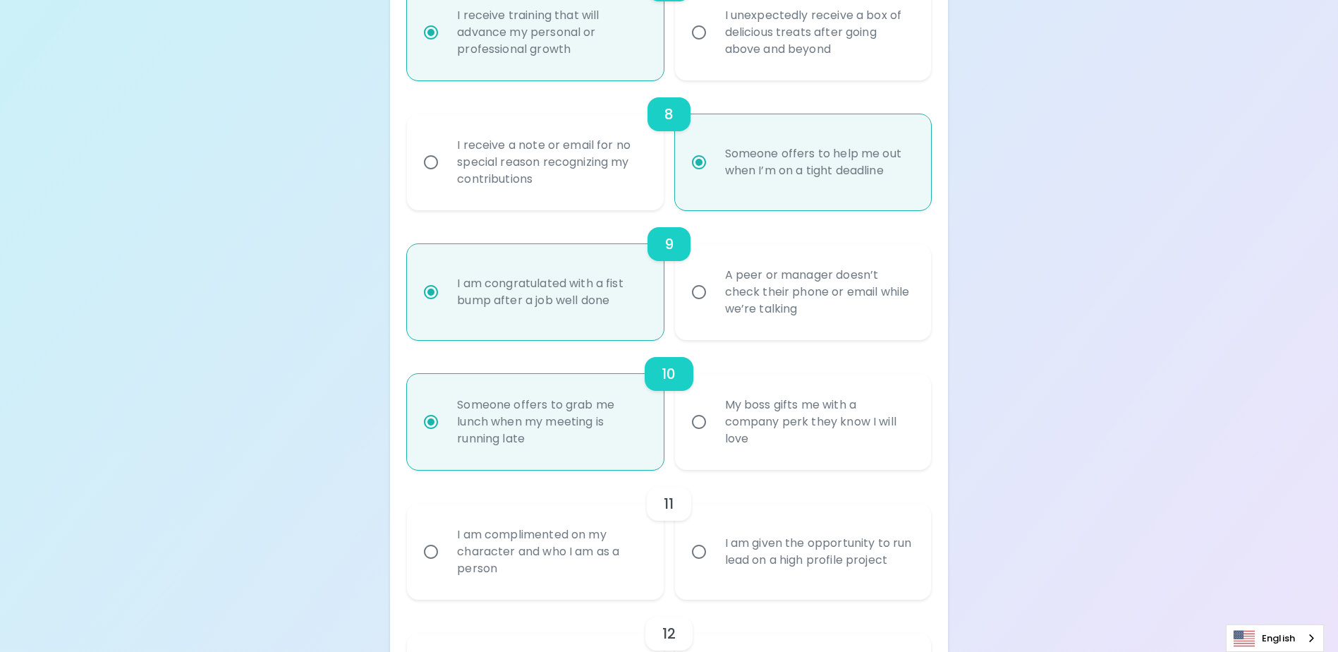
radio input "false"
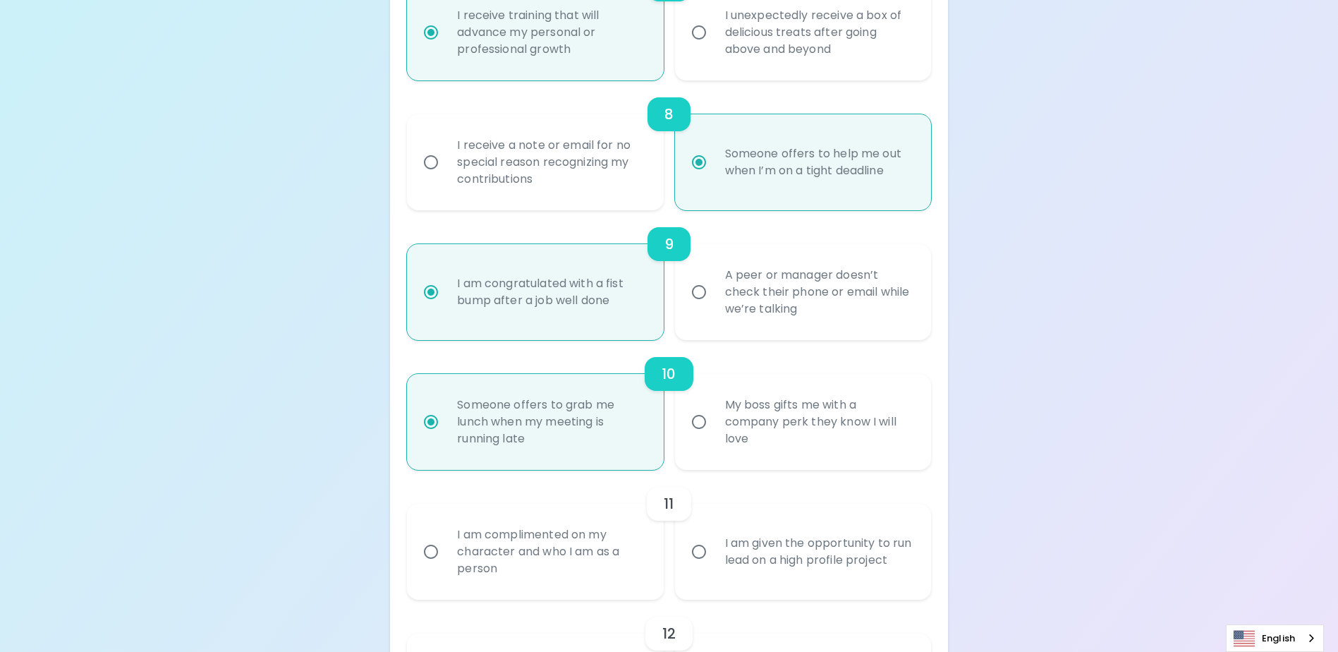
radio input "false"
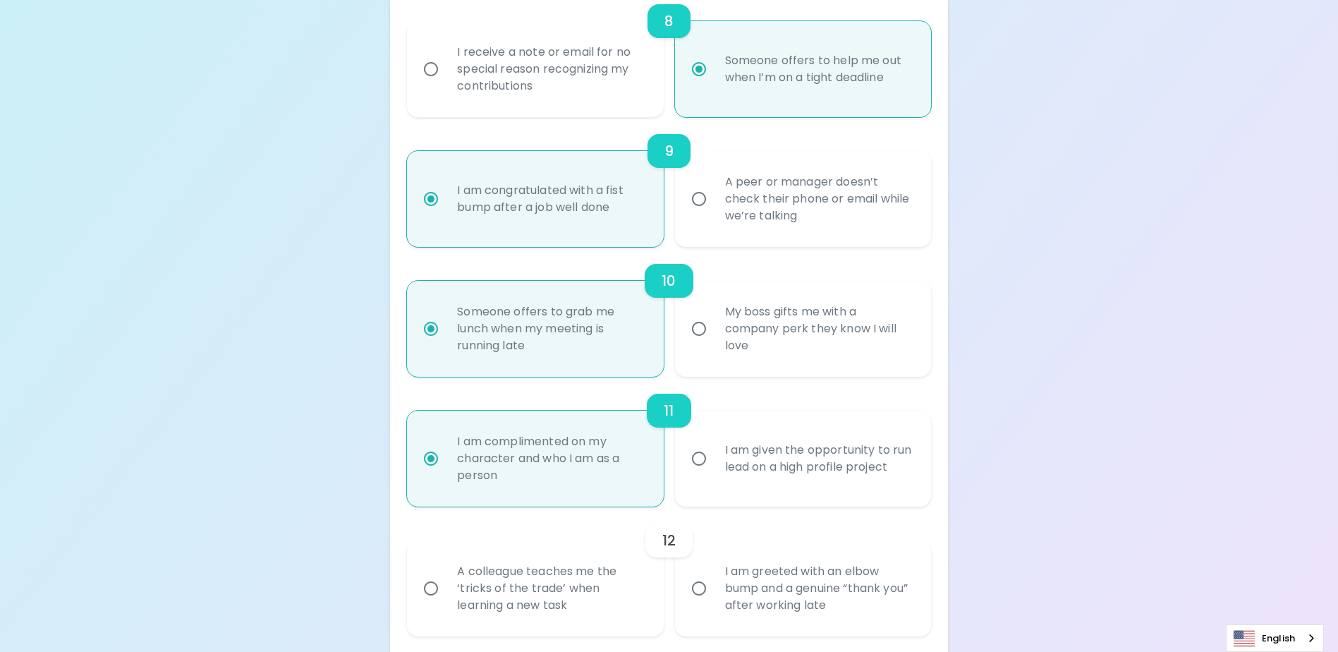
scroll to position [1279, 0]
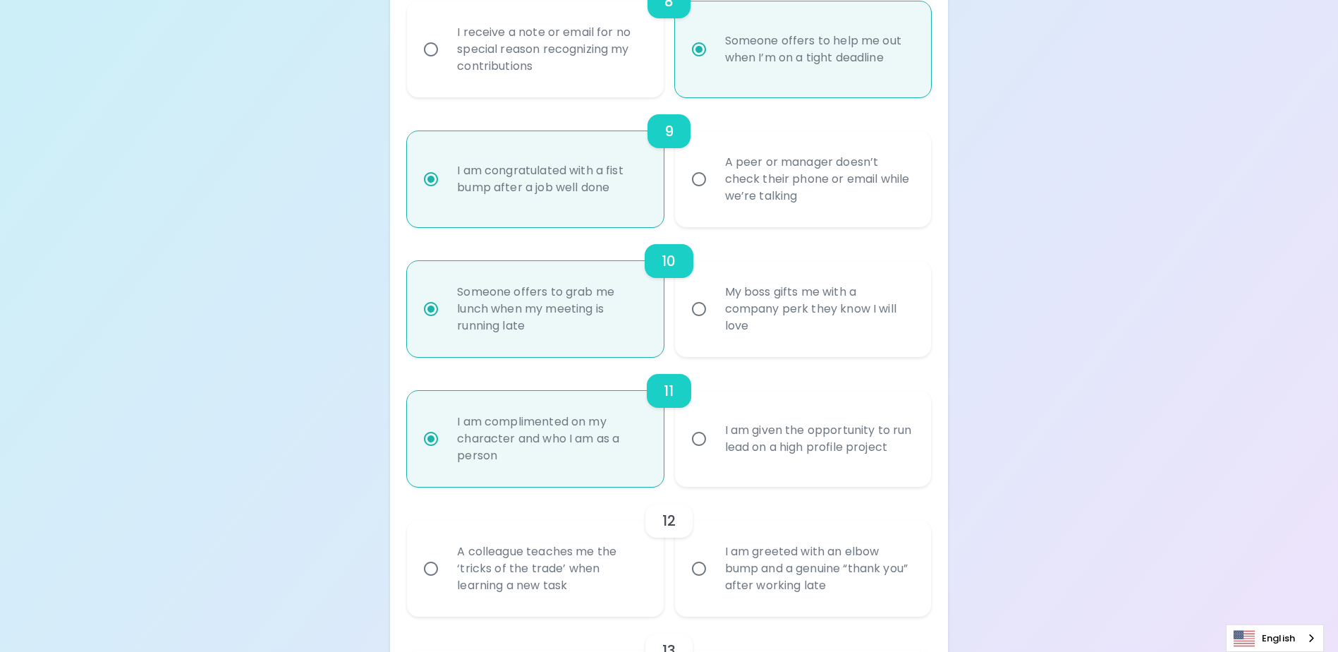
radio input "true"
click at [722, 593] on div "I am greeted with an elbow bump and a genuine “thank you” after working late" at bounding box center [819, 568] width 210 height 85
click at [714, 584] on input "I am greeted with an elbow bump and a genuine “thank you” after working late" at bounding box center [699, 569] width 30 height 30
radio input "false"
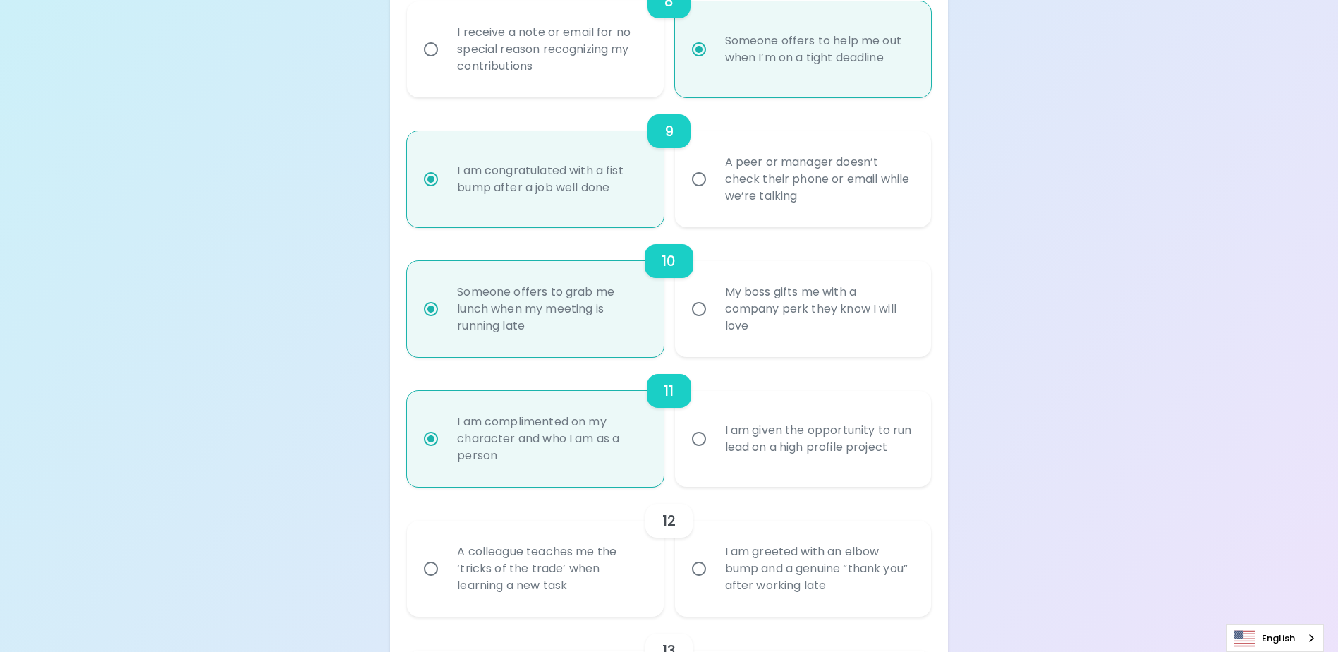
radio input "false"
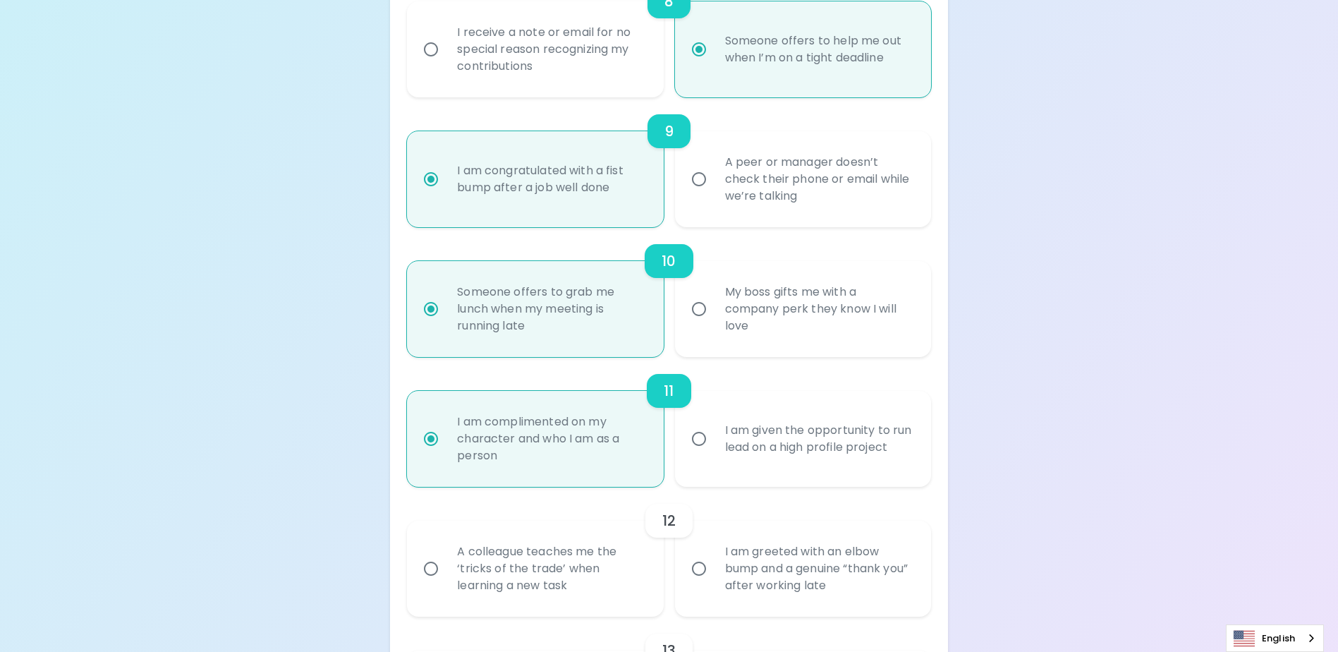
radio input "false"
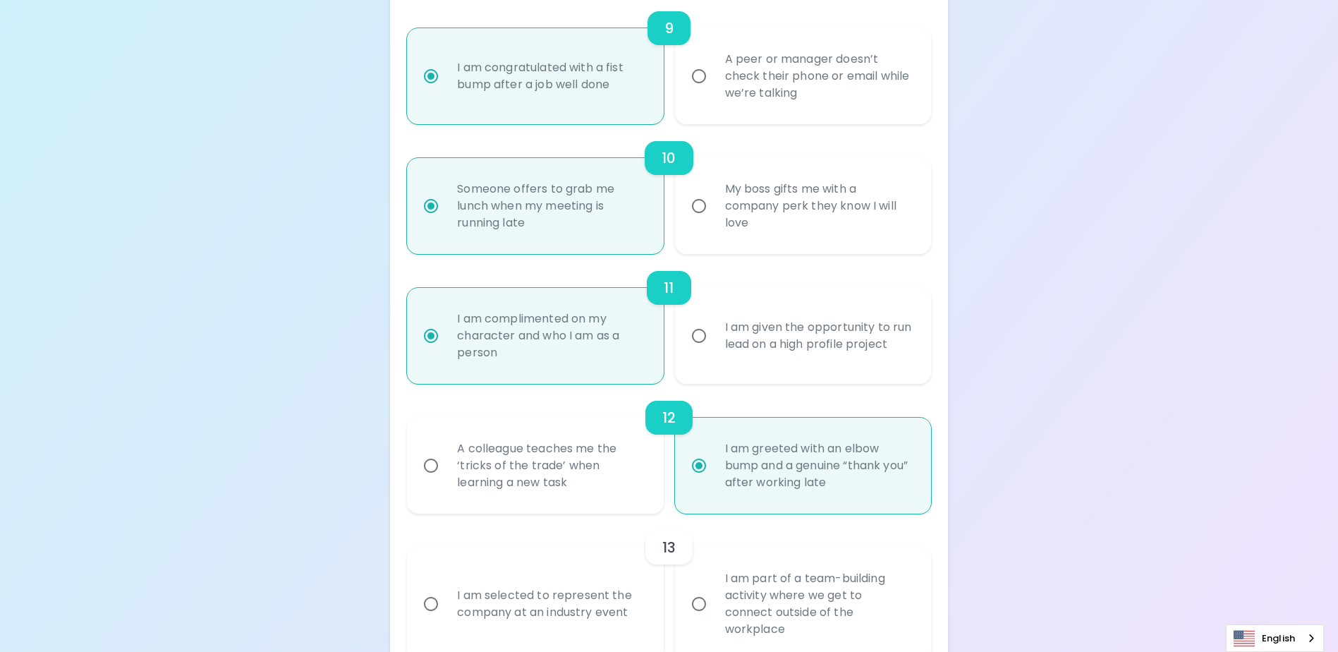
scroll to position [1392, 0]
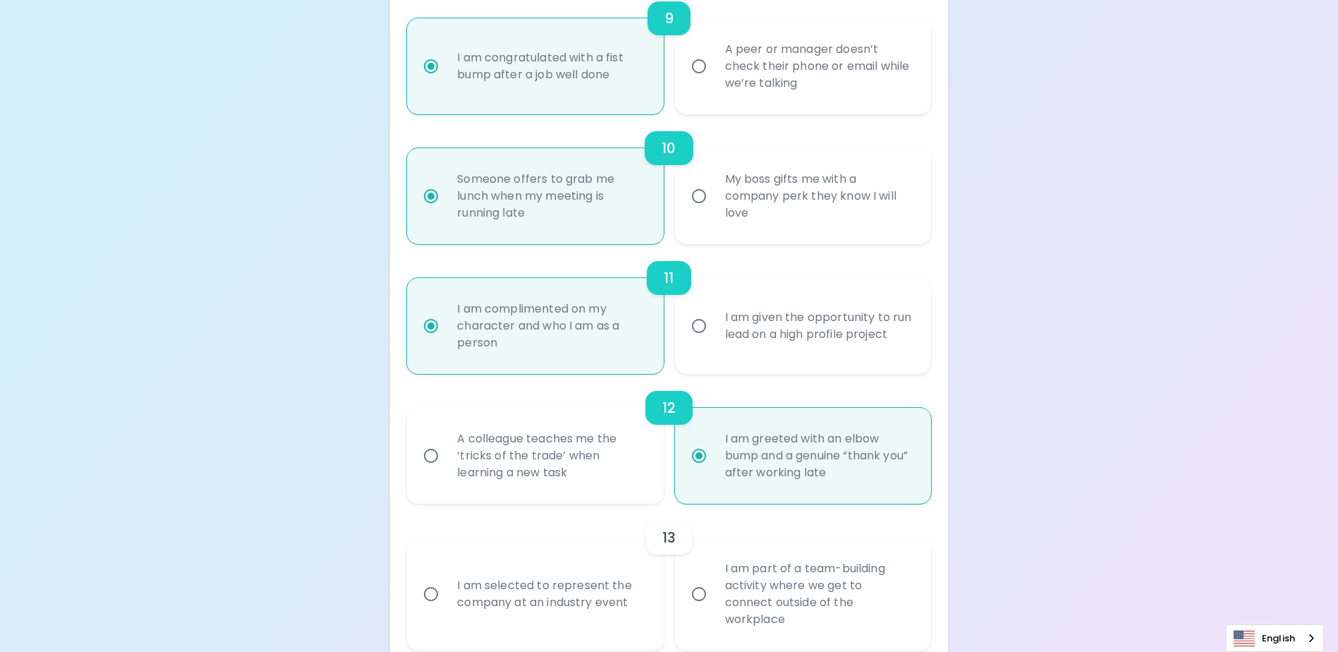
radio input "true"
click at [600, 604] on div "I am selected to represent the company at an industry event" at bounding box center [551, 594] width 210 height 68
click at [446, 604] on input "I am selected to represent the company at an industry event" at bounding box center [431, 594] width 30 height 30
radio input "false"
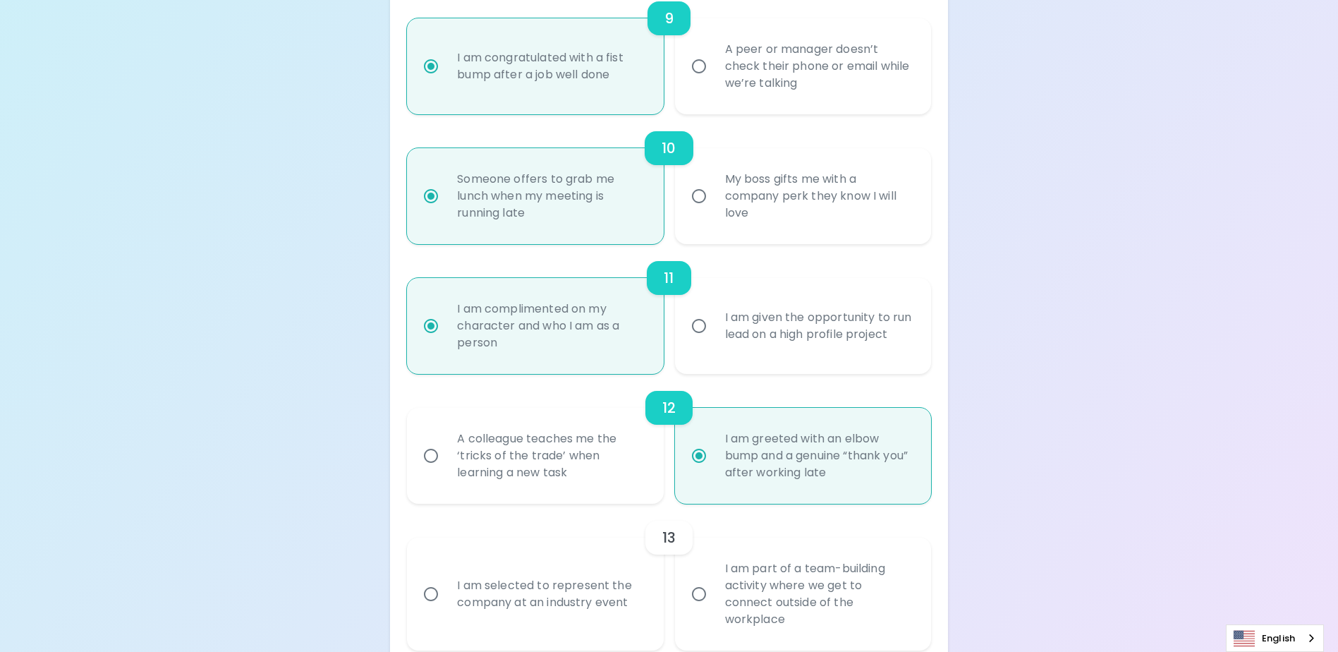
radio input "false"
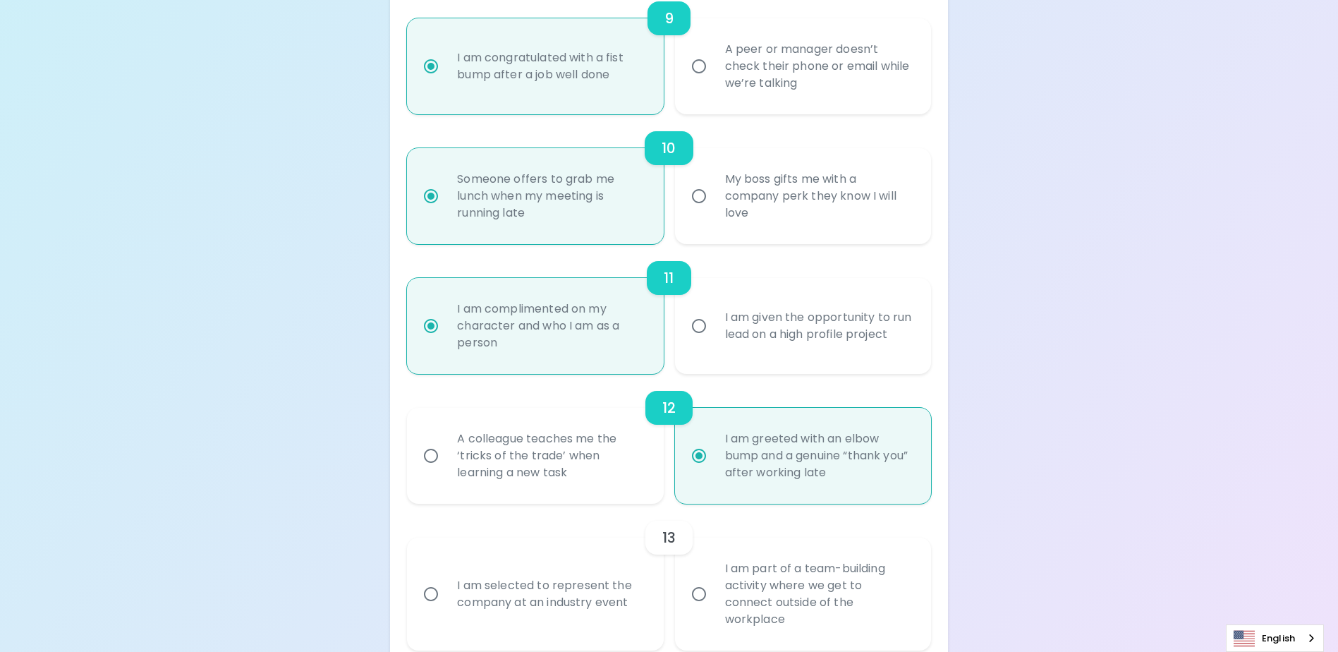
radio input "false"
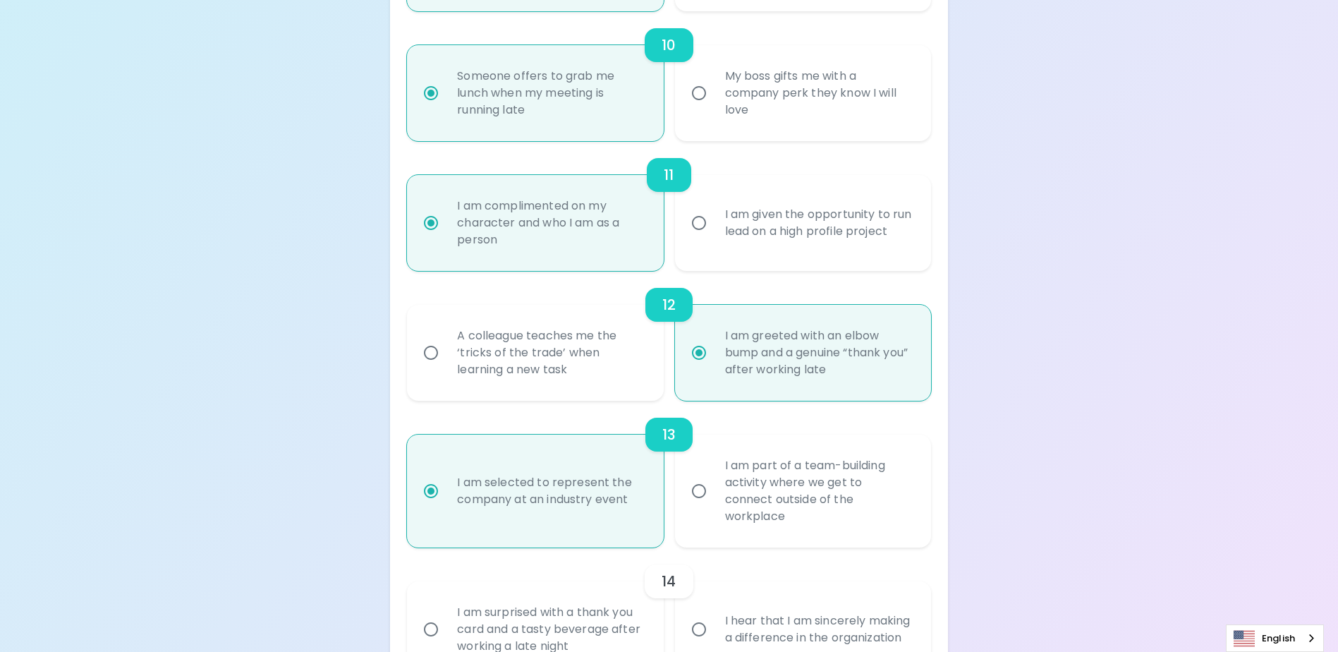
scroll to position [1505, 0]
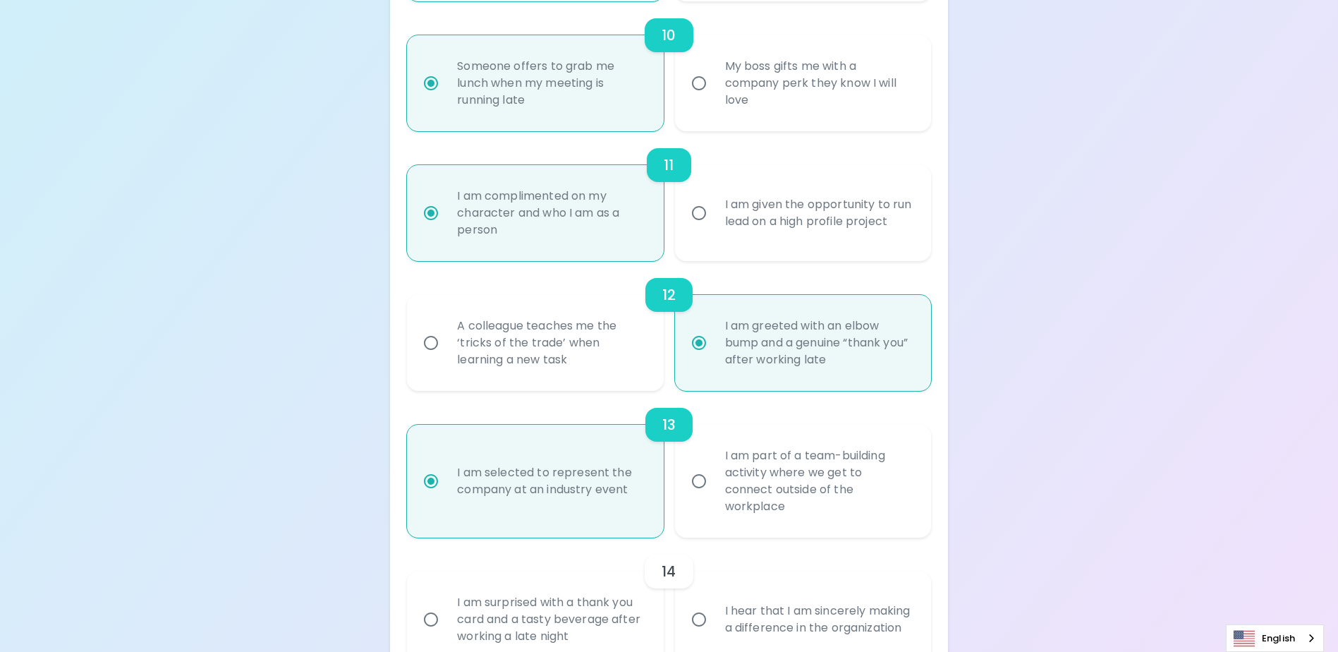
radio input "true"
click at [706, 631] on input "I hear that I am sincerely making a difference in the organization" at bounding box center [699, 620] width 30 height 30
radio input "false"
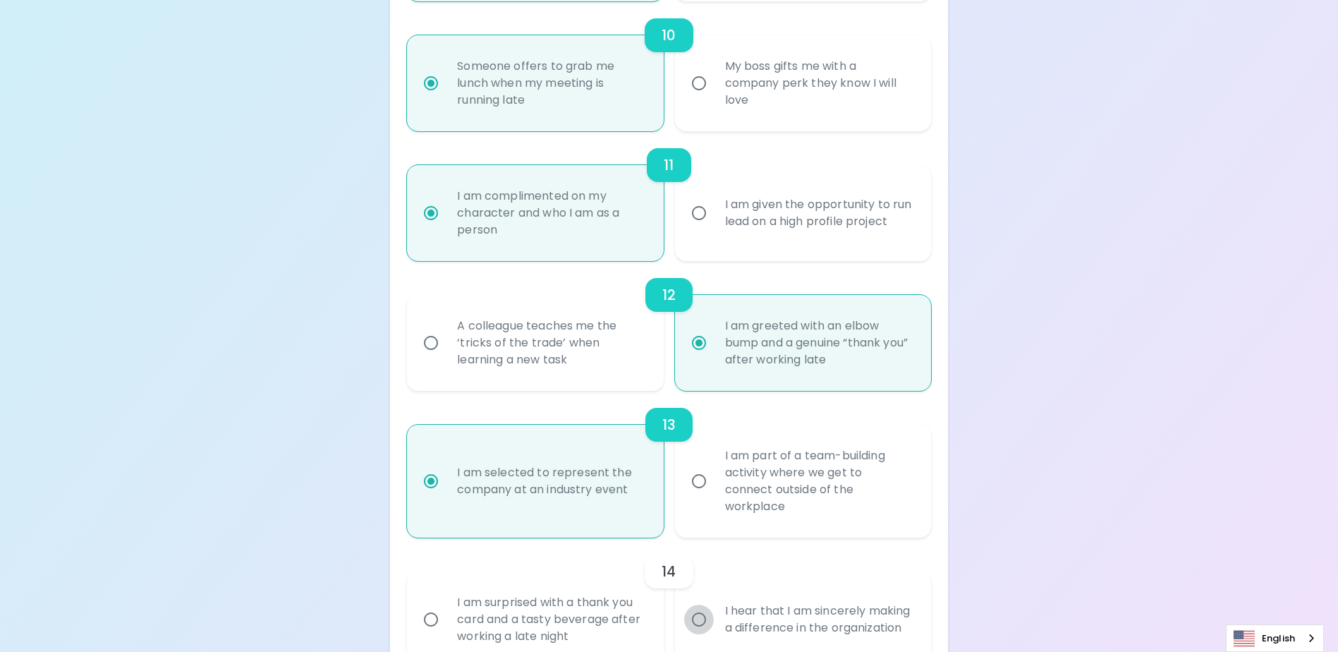
radio input "false"
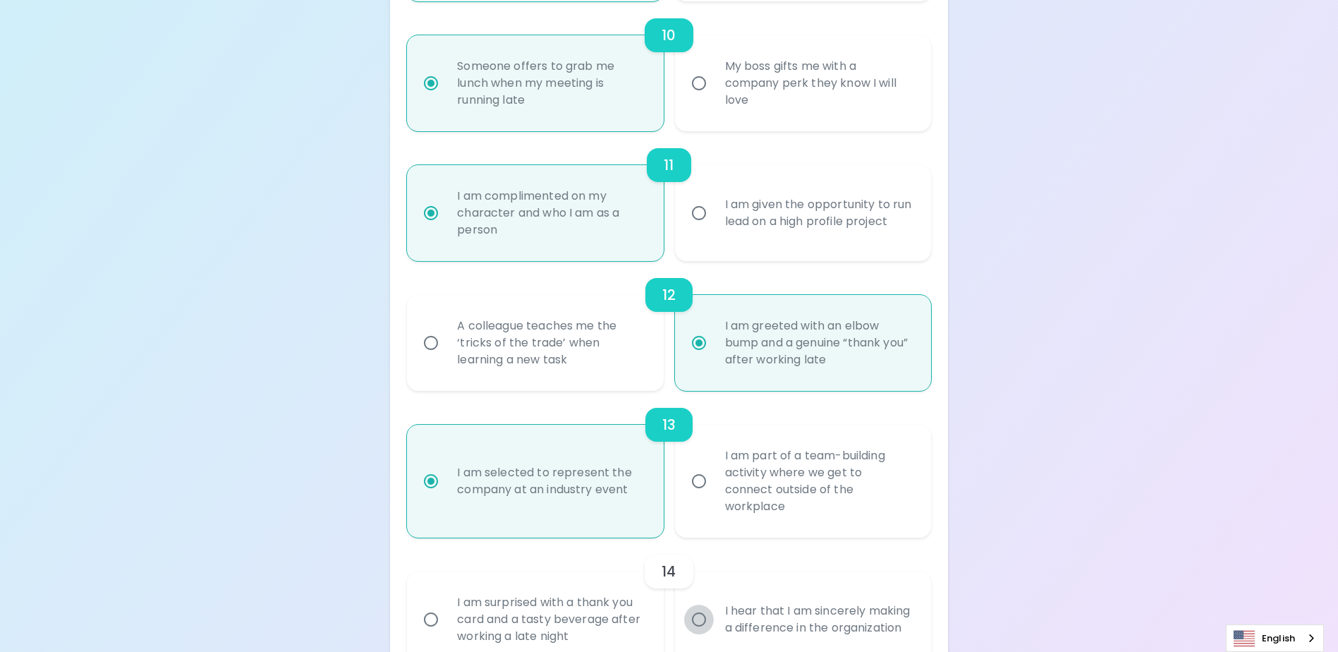
radio input "false"
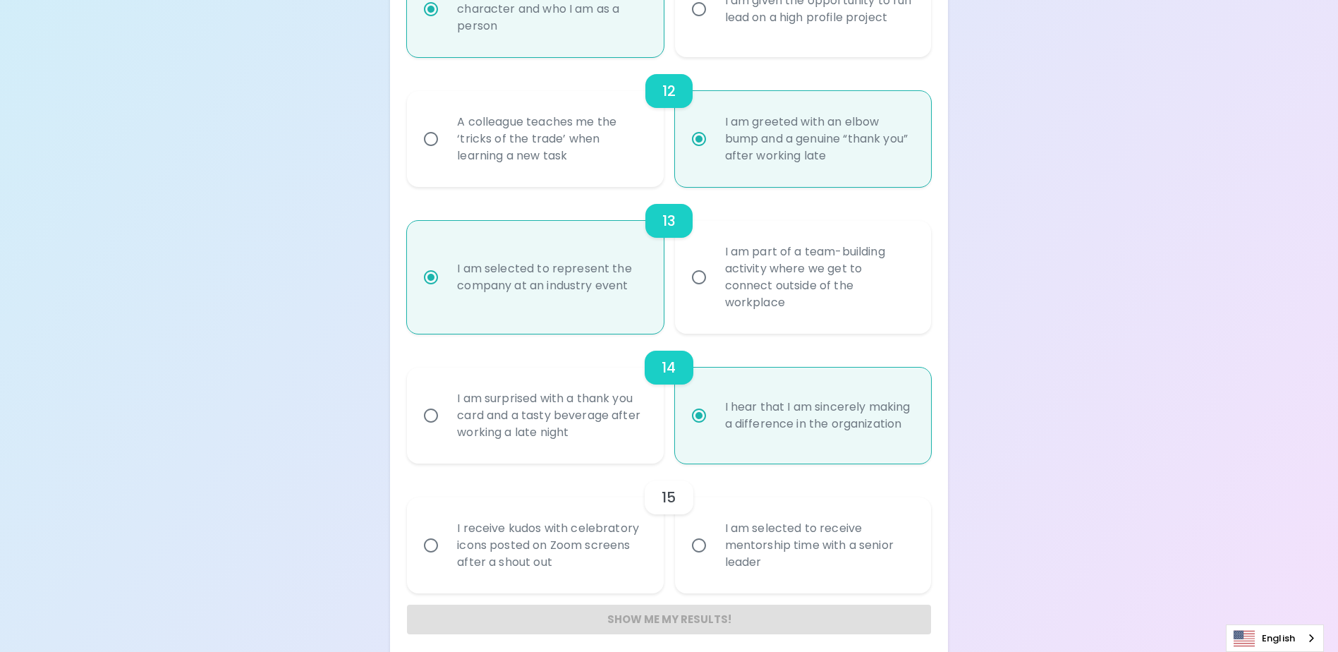
scroll to position [1720, 0]
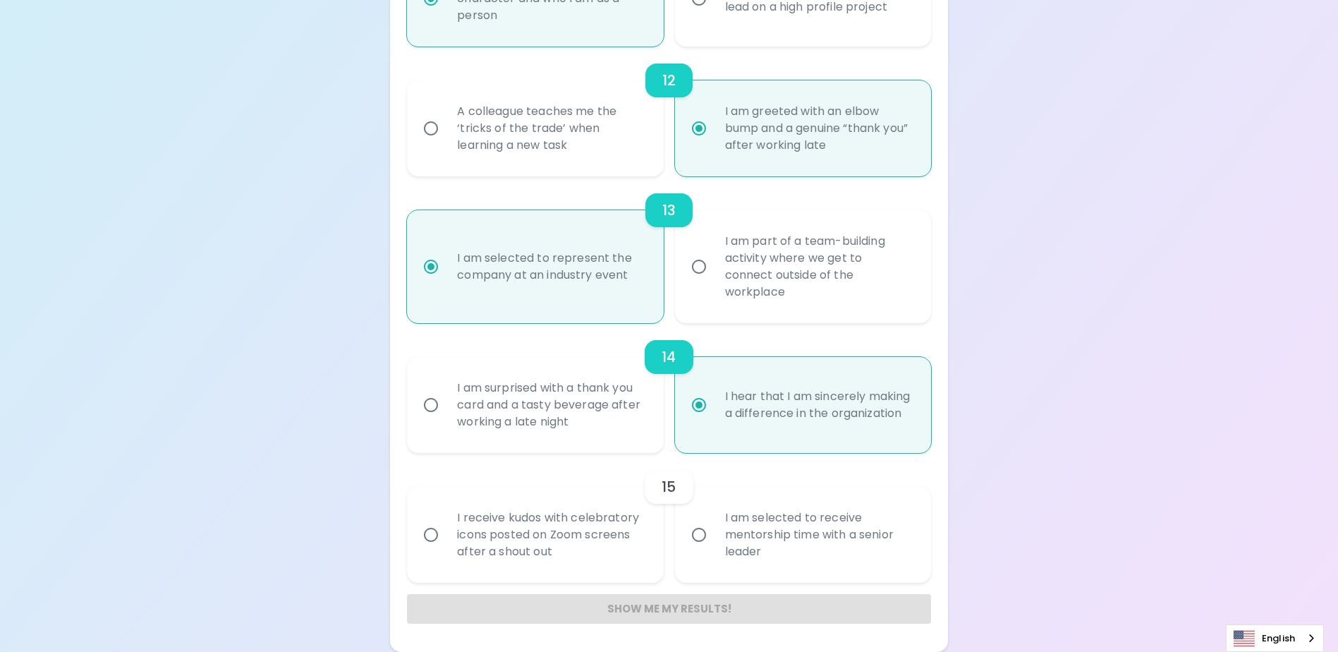
radio input "true"
click at [746, 533] on div "I am selected to receive mentorship time with a senior leader" at bounding box center [819, 534] width 210 height 85
click at [714, 533] on input "I am selected to receive mentorship time with a senior leader" at bounding box center [699, 535] width 30 height 30
radio input "false"
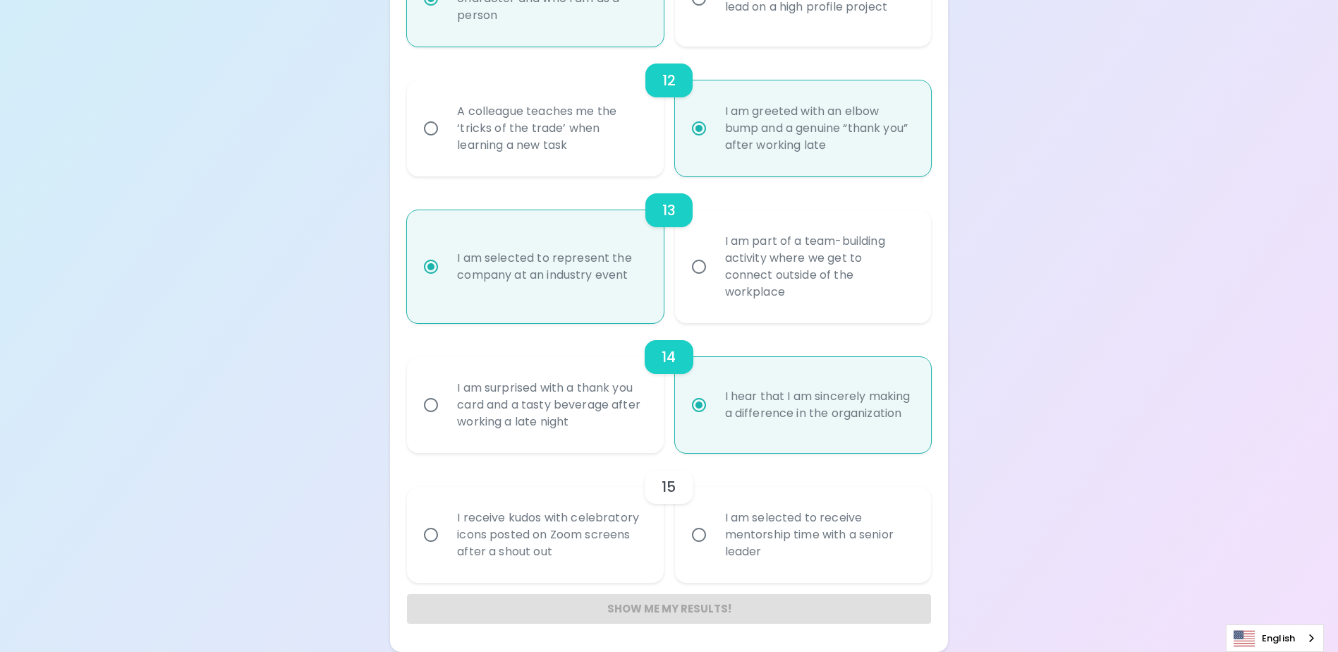
radio input "false"
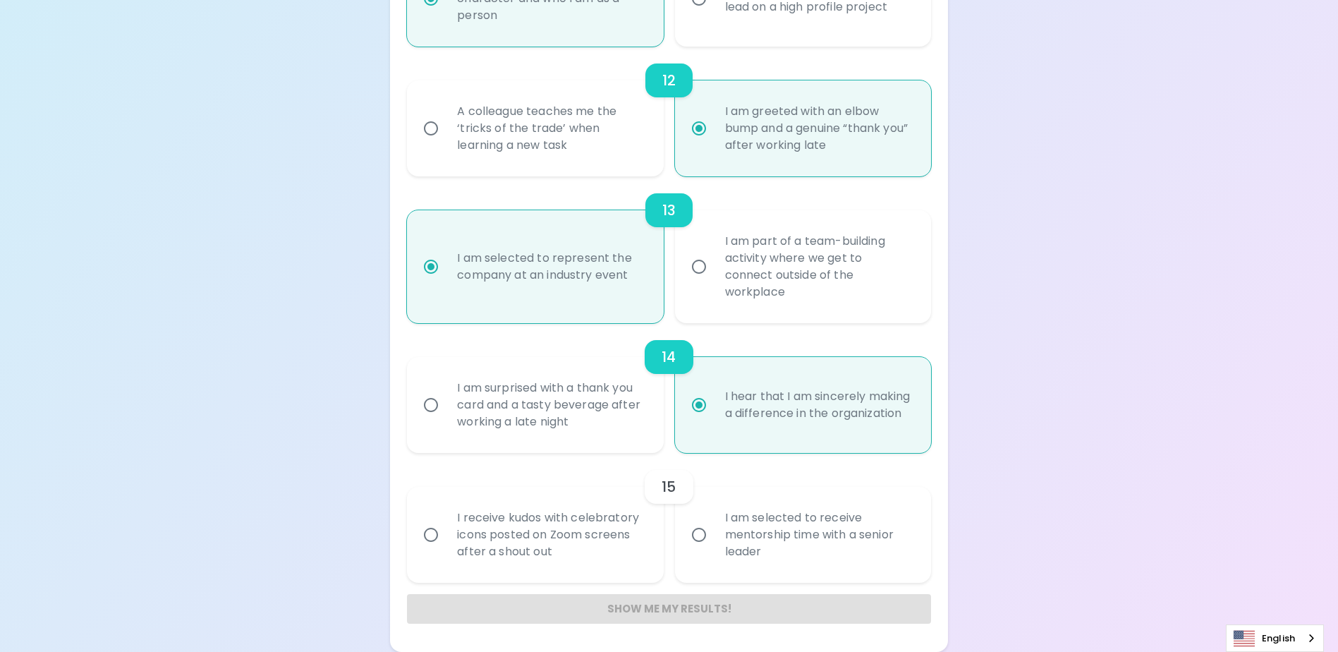
radio input "false"
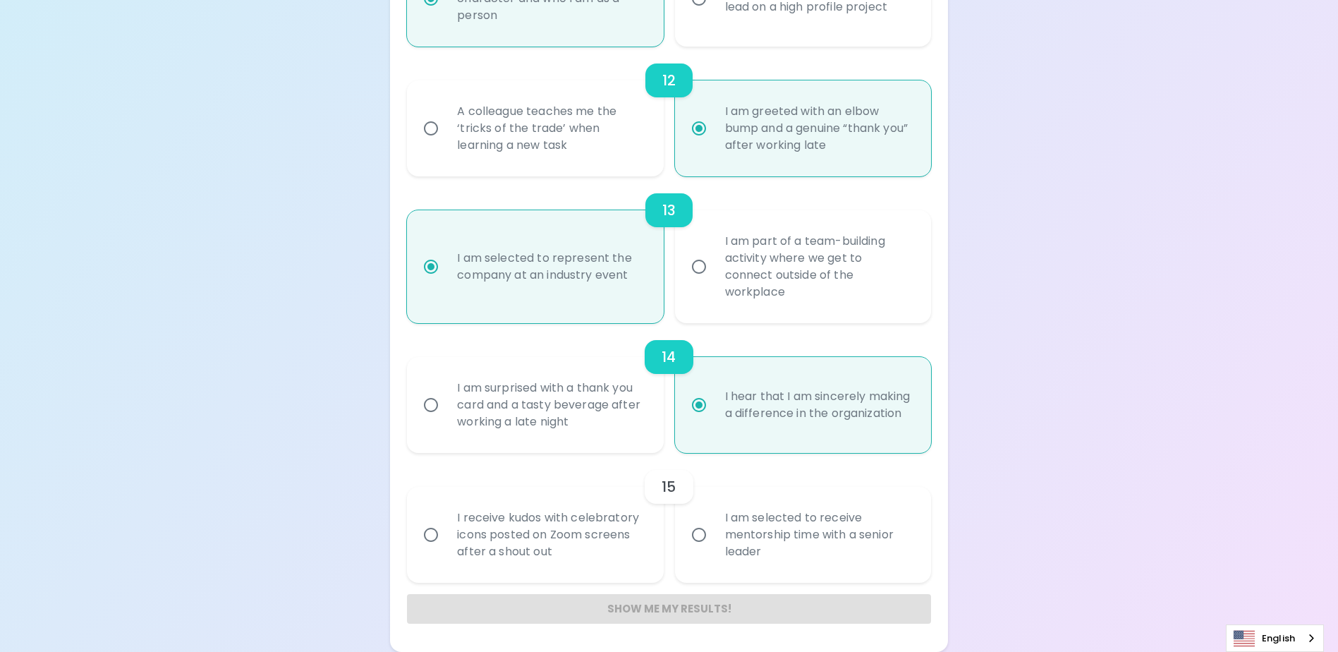
radio input "false"
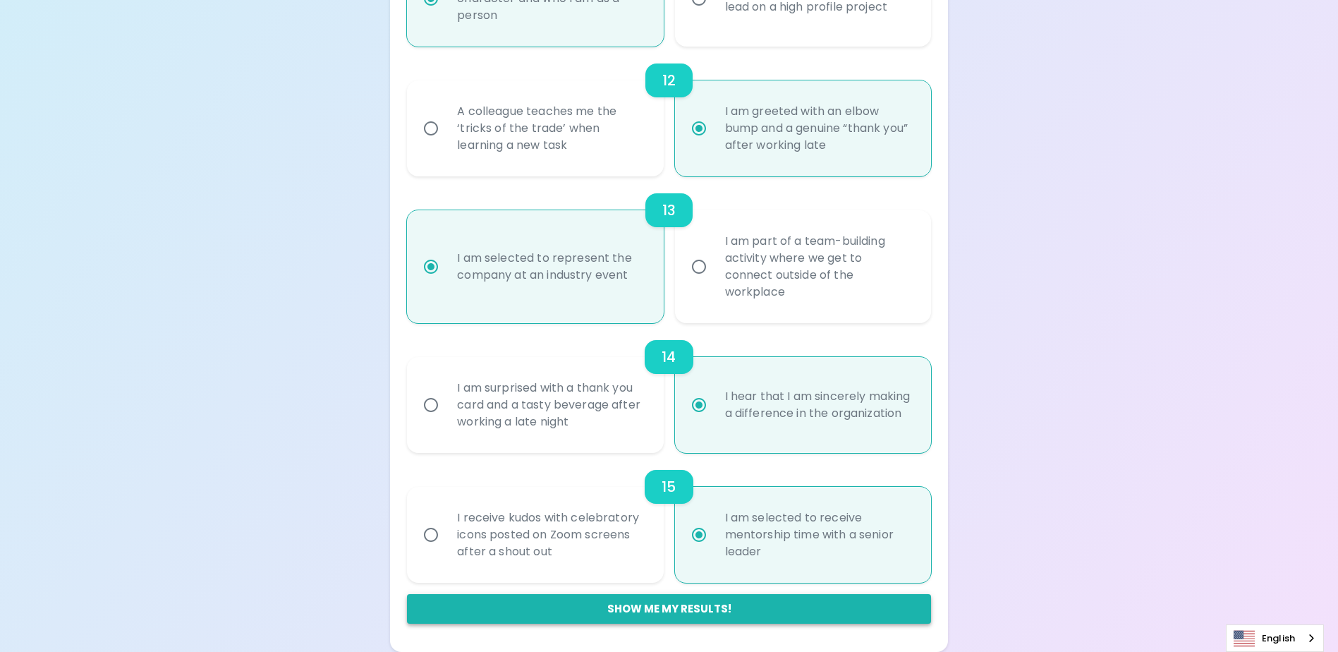
radio input "true"
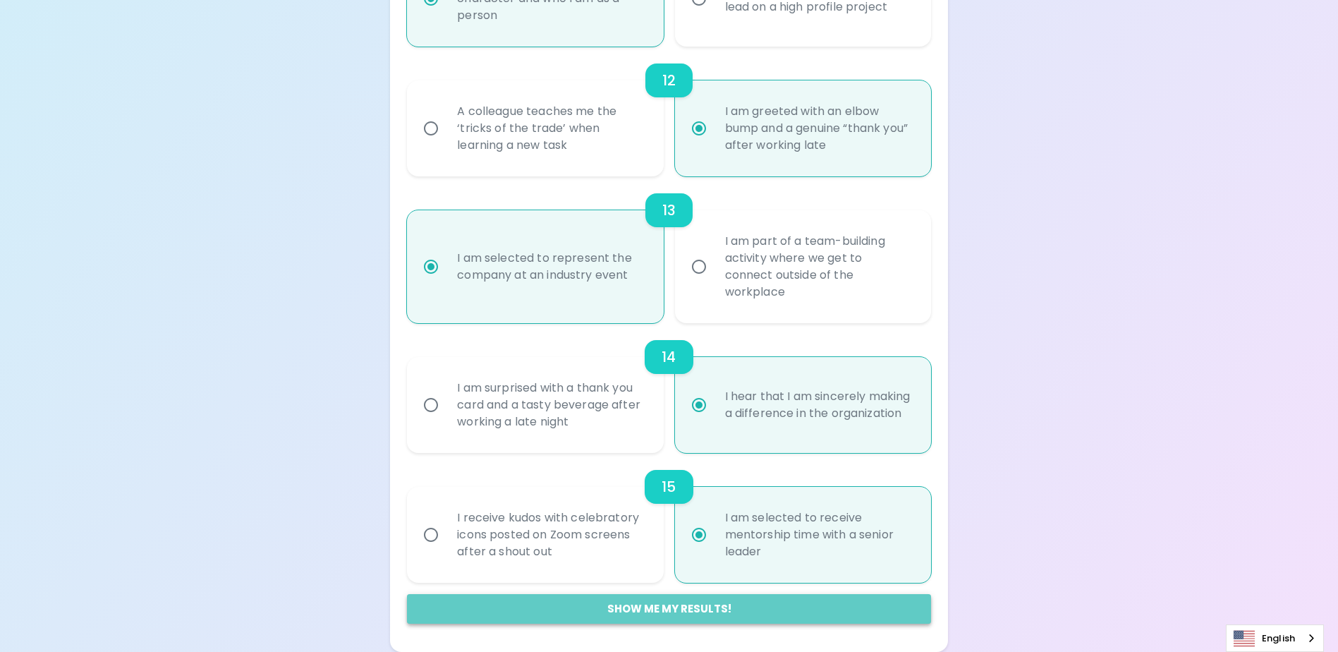
click at [711, 615] on button "Show me my results!" at bounding box center [669, 609] width 524 height 30
radio input "false"
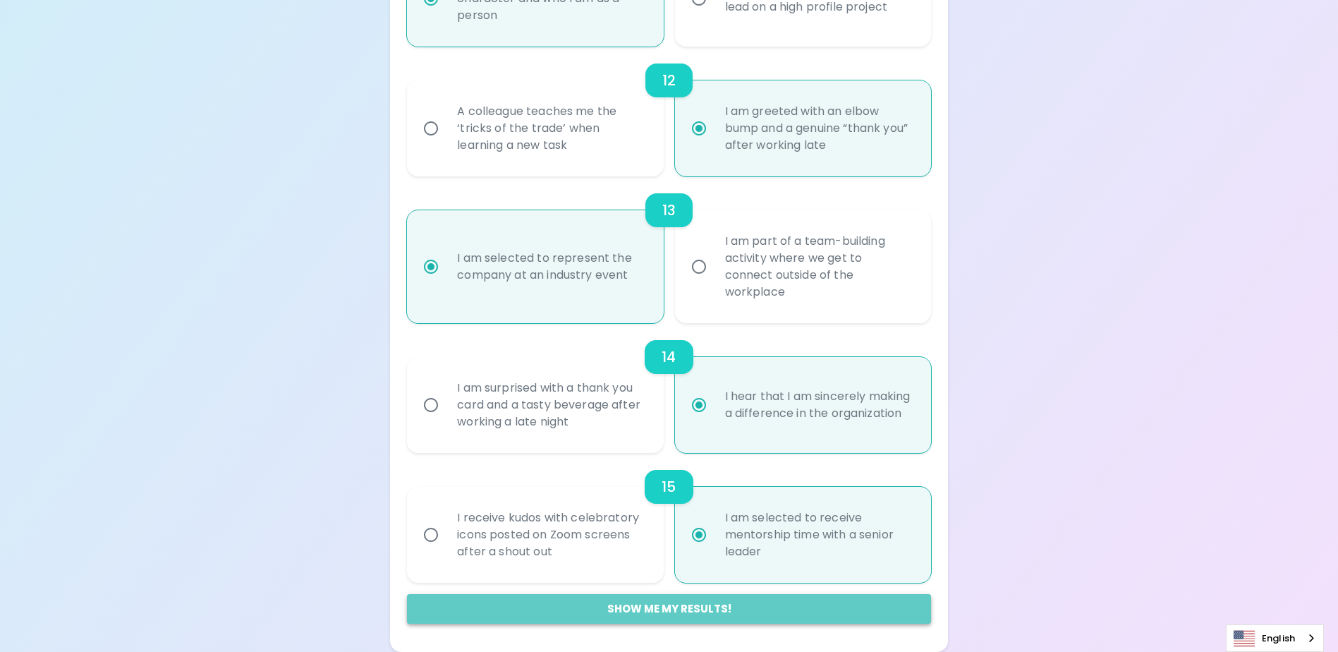
radio input "false"
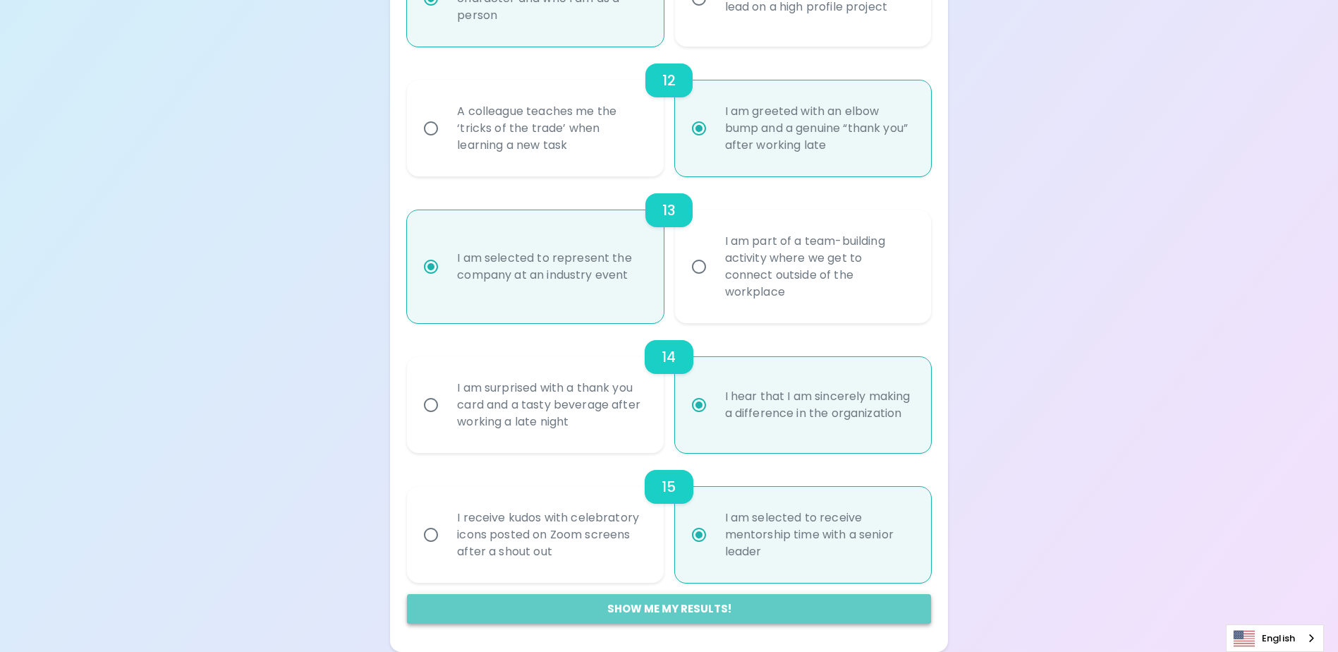
radio input "false"
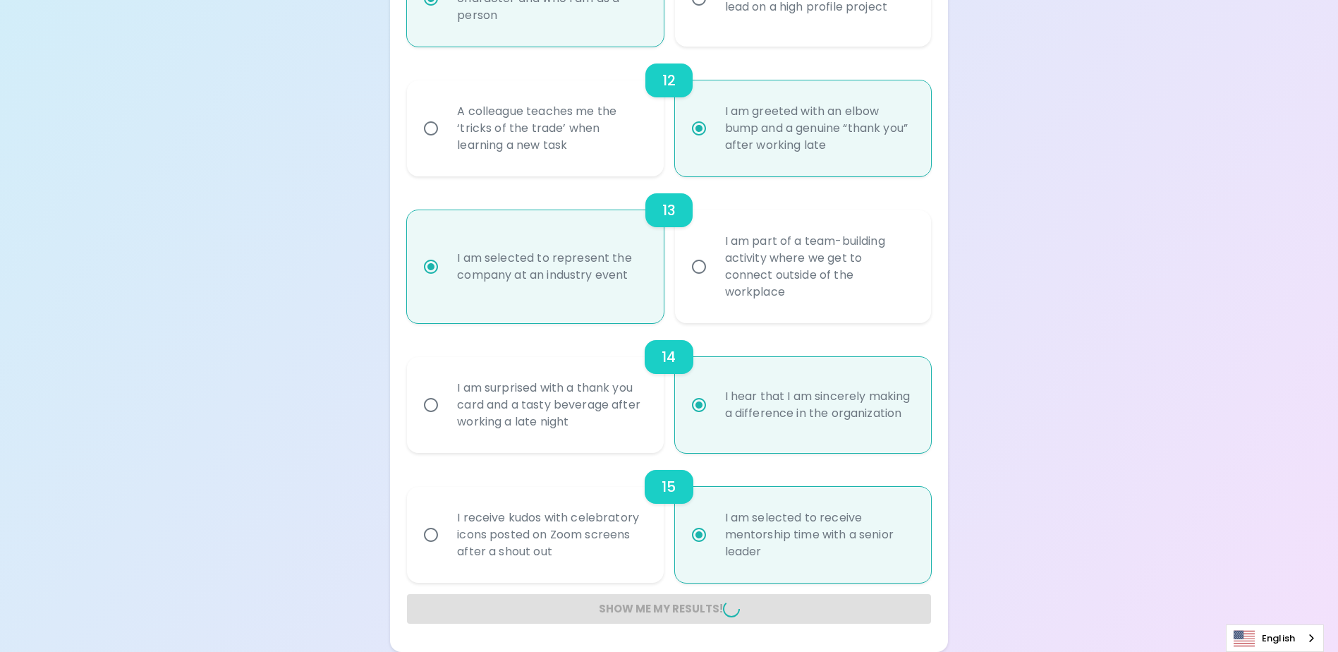
radio input "false"
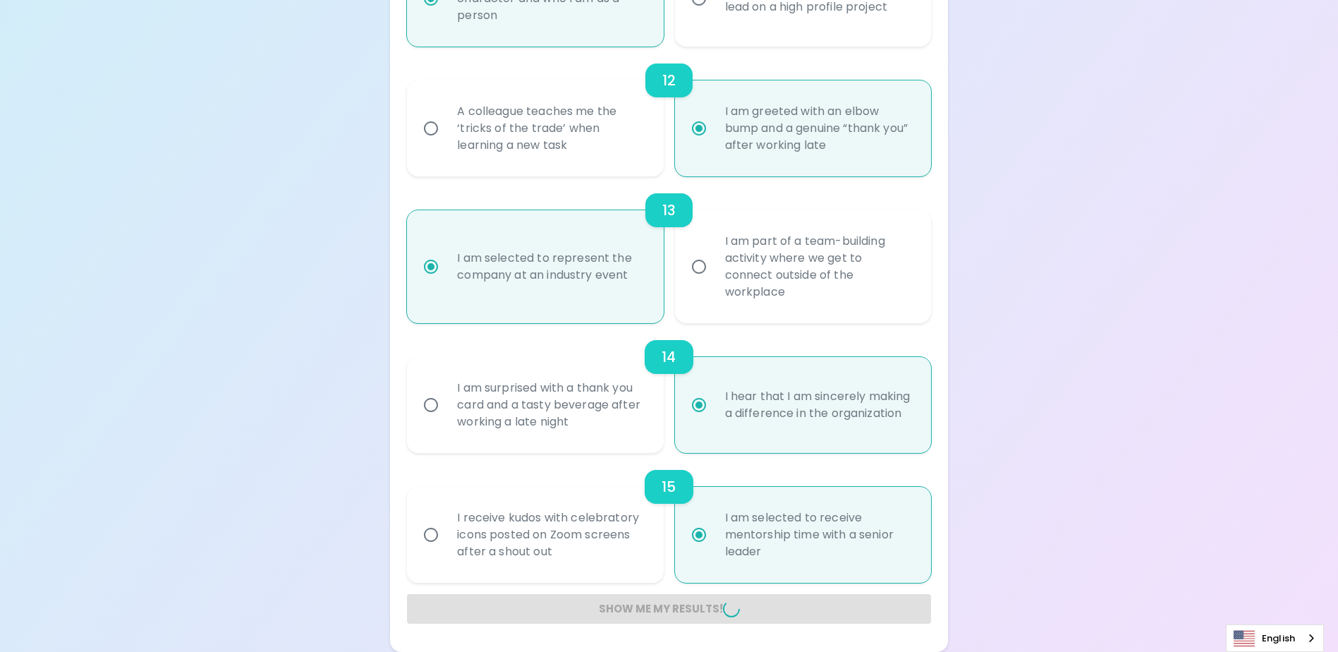
radio input "false"
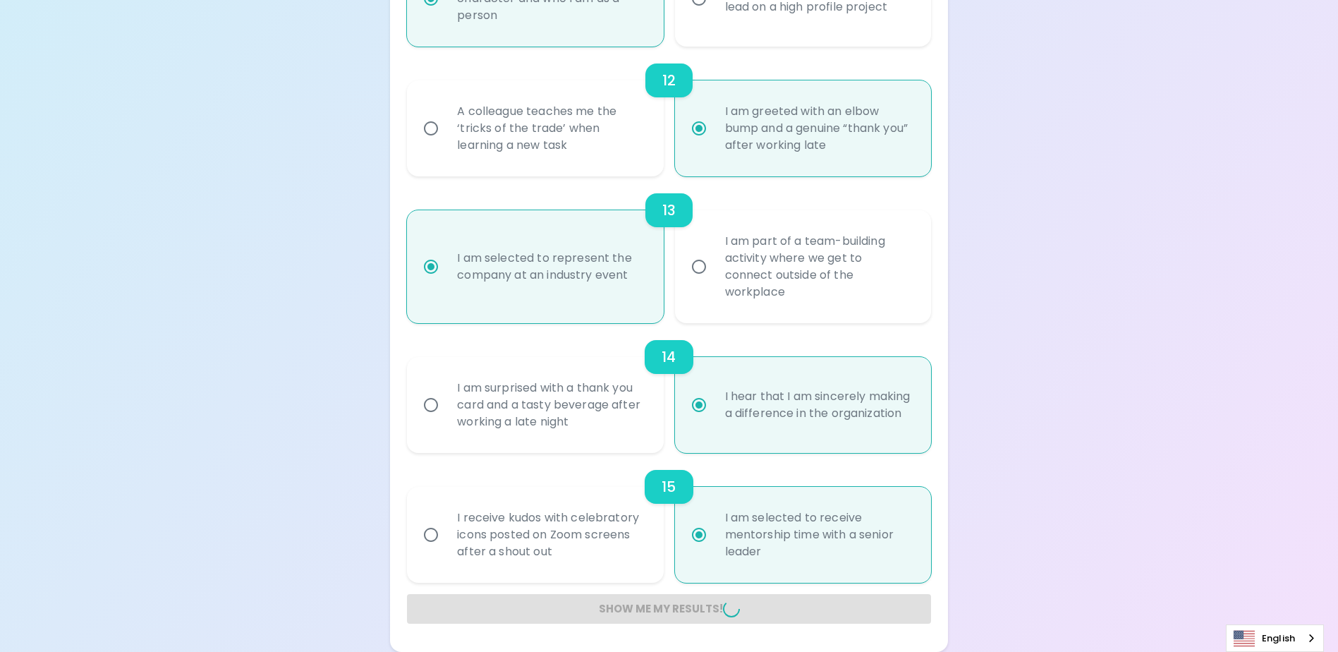
radio input "false"
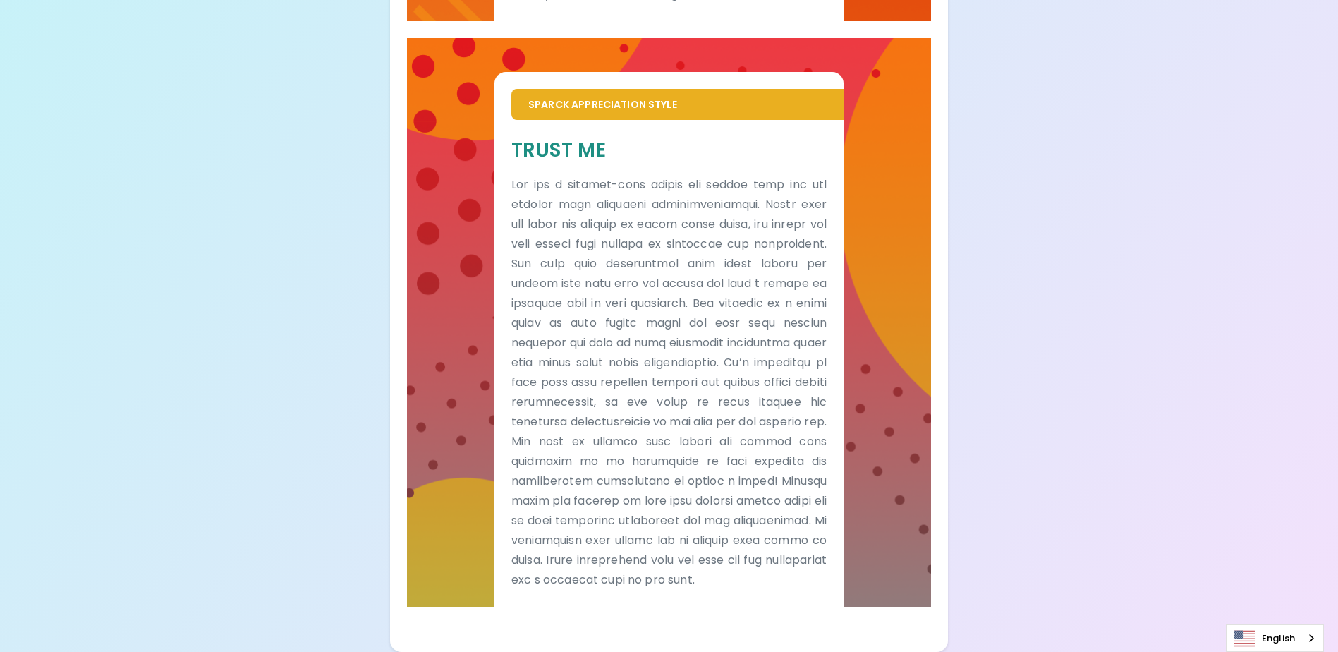
scroll to position [744, 0]
